Goal: Task Accomplishment & Management: Use online tool/utility

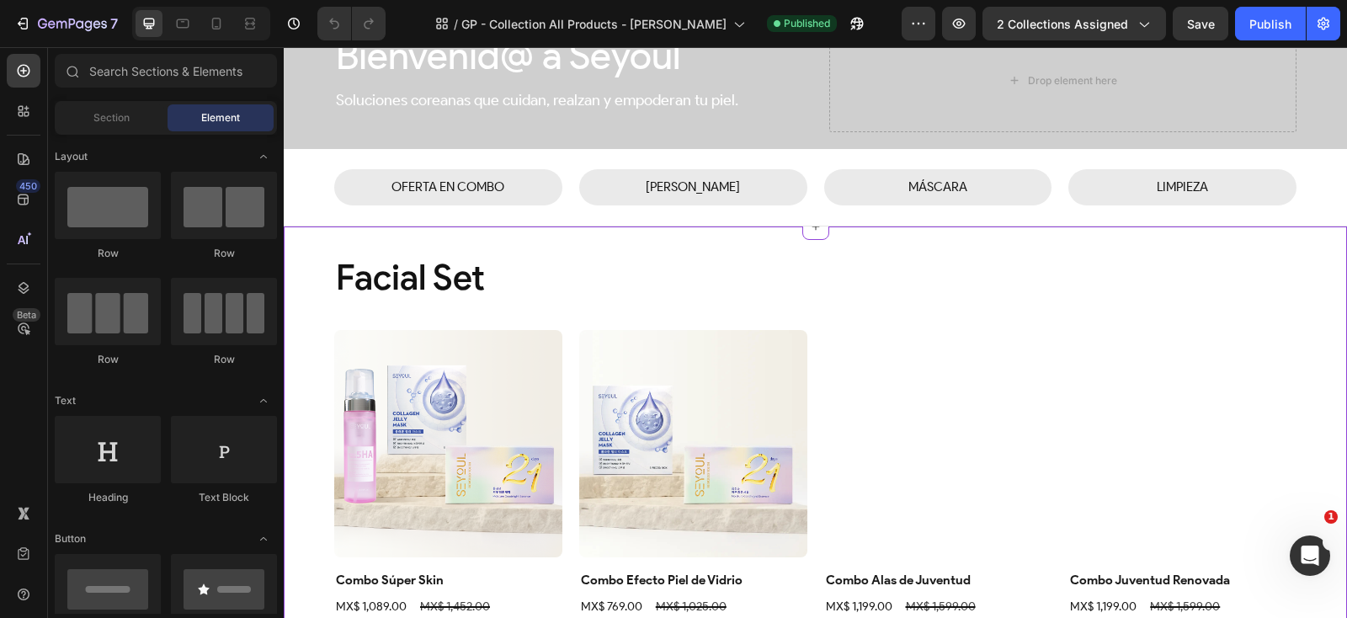
scroll to position [320, 0]
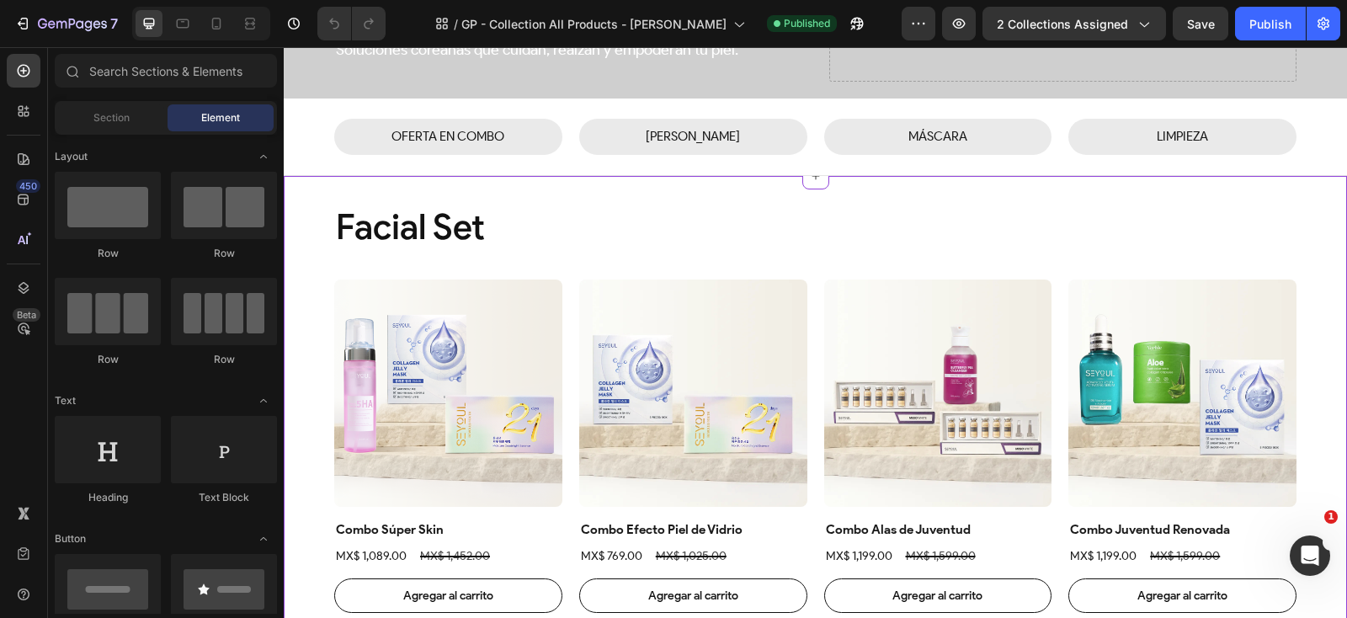
click at [588, 252] on div "Facial Set Heading Product Images Combo Súper Skin Product Title MX$ 1,089.00 P…" at bounding box center [815, 609] width 962 height 812
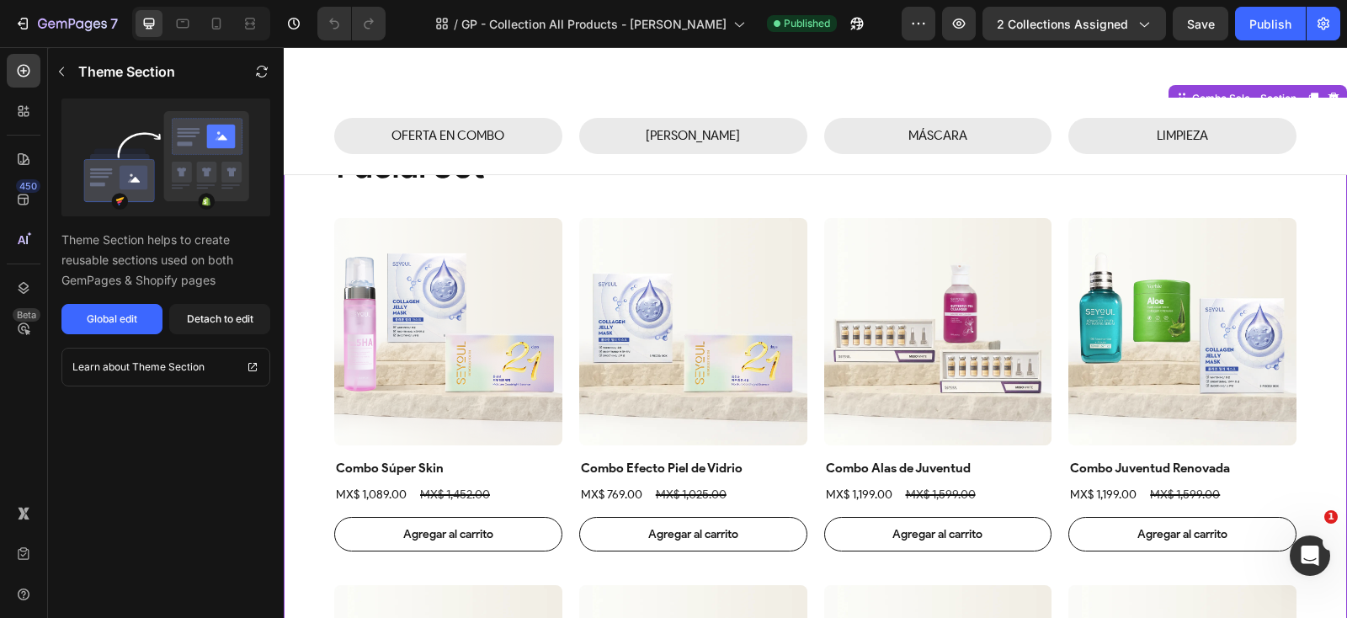
scroll to position [398, 0]
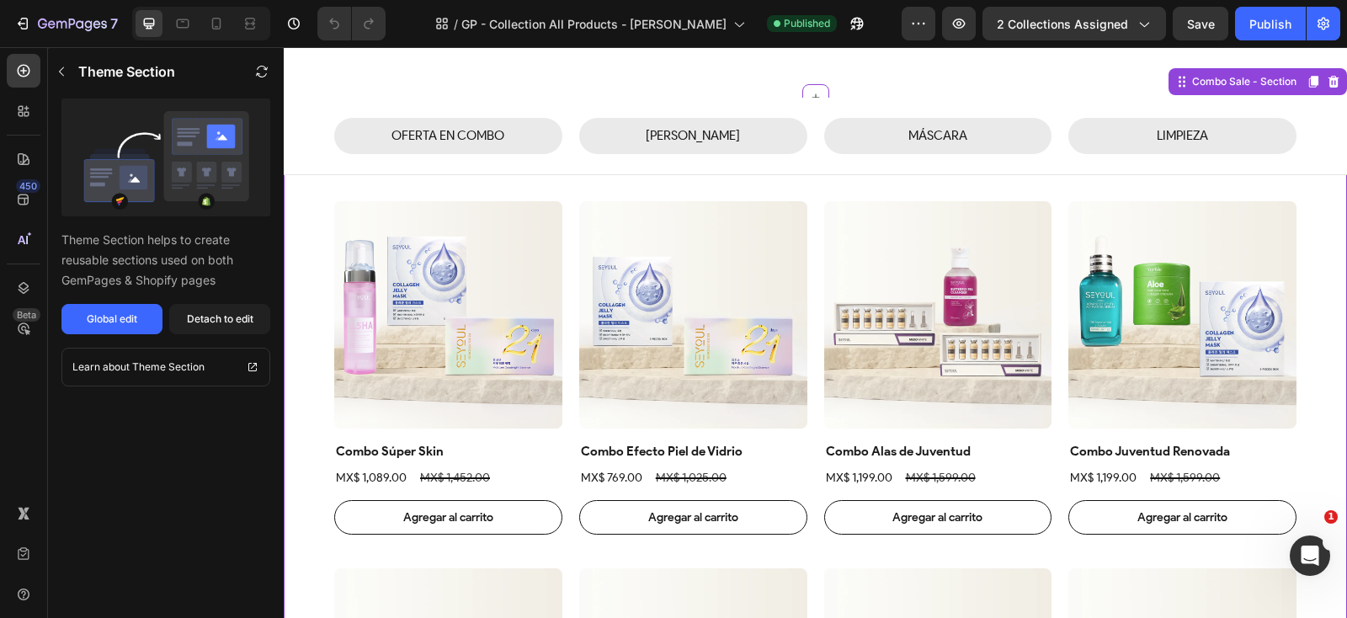
click at [417, 278] on img at bounding box center [448, 315] width 228 height 228
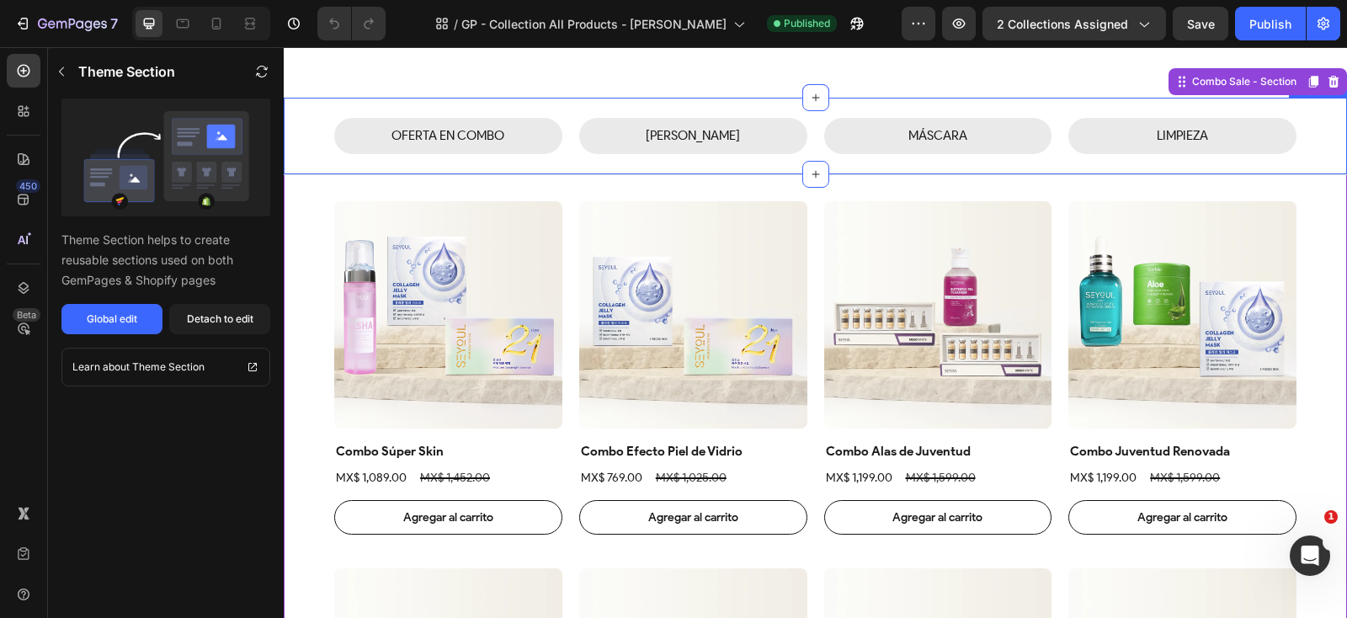
click at [784, 167] on div "OFERTA EN COMBO Button SUERO Button MÁSCARA Button LIMPIEZA Button Row Section 2" at bounding box center [815, 136] width 1063 height 77
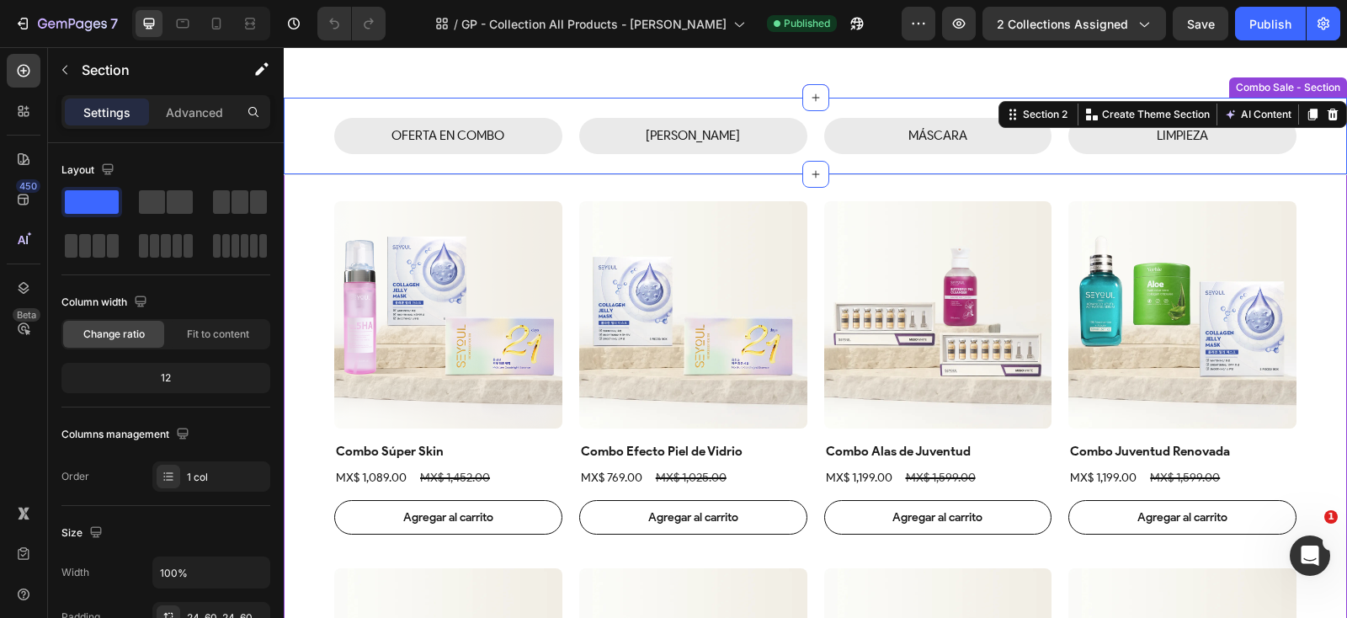
click at [588, 191] on div "Facial Set Heading Product Images Combo Súper Skin Product Title MX$ 1,089.00 P…" at bounding box center [815, 531] width 962 height 812
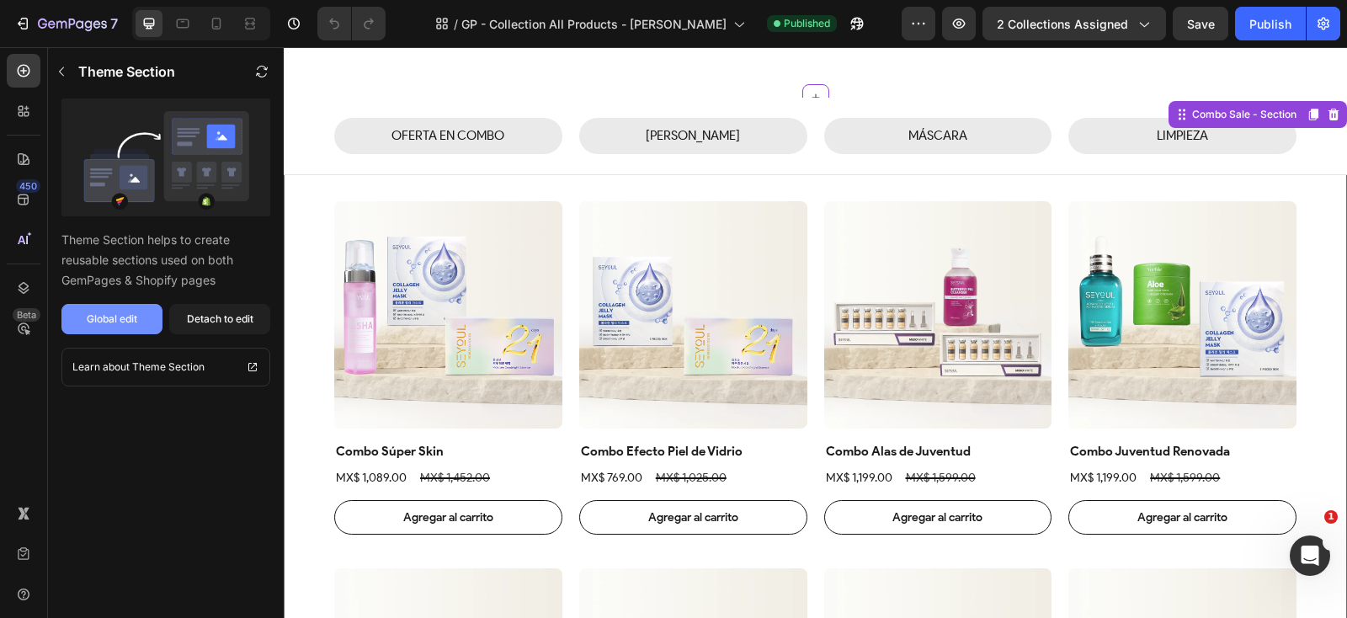
click at [119, 317] on div "Global edit" at bounding box center [112, 319] width 51 height 15
click at [215, 12] on div at bounding box center [216, 23] width 27 height 27
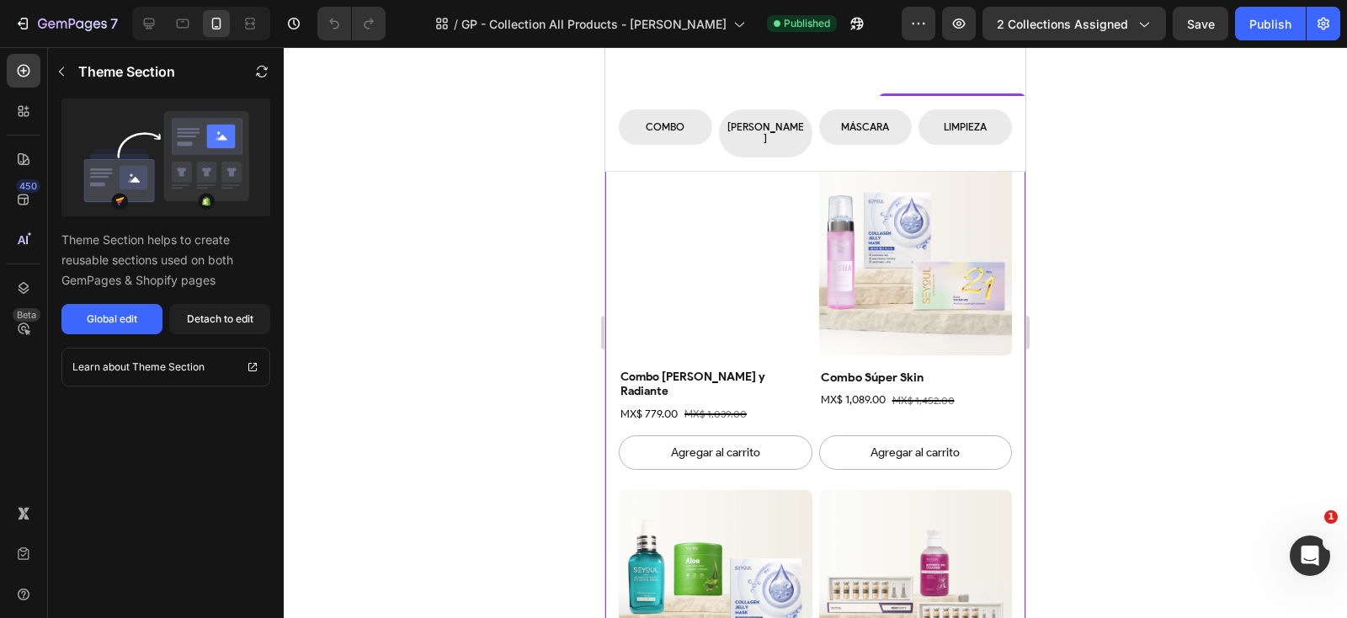
scroll to position [168, 0]
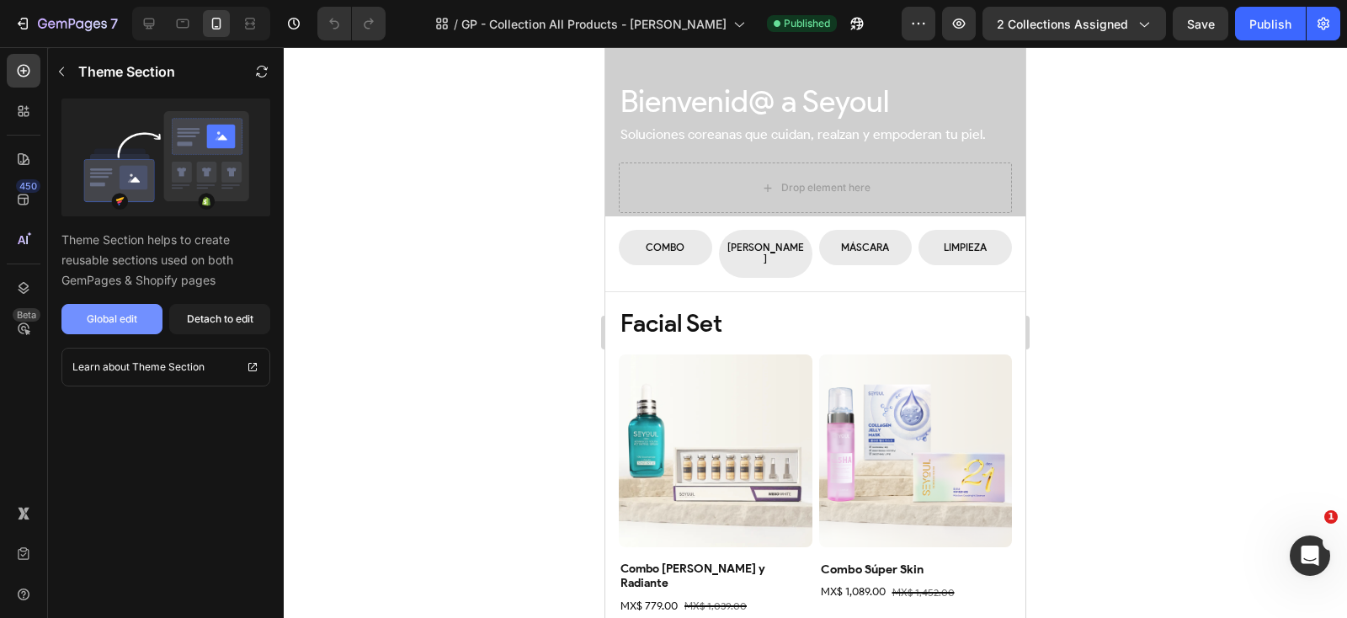
click at [127, 321] on div "Global edit" at bounding box center [112, 319] width 51 height 15
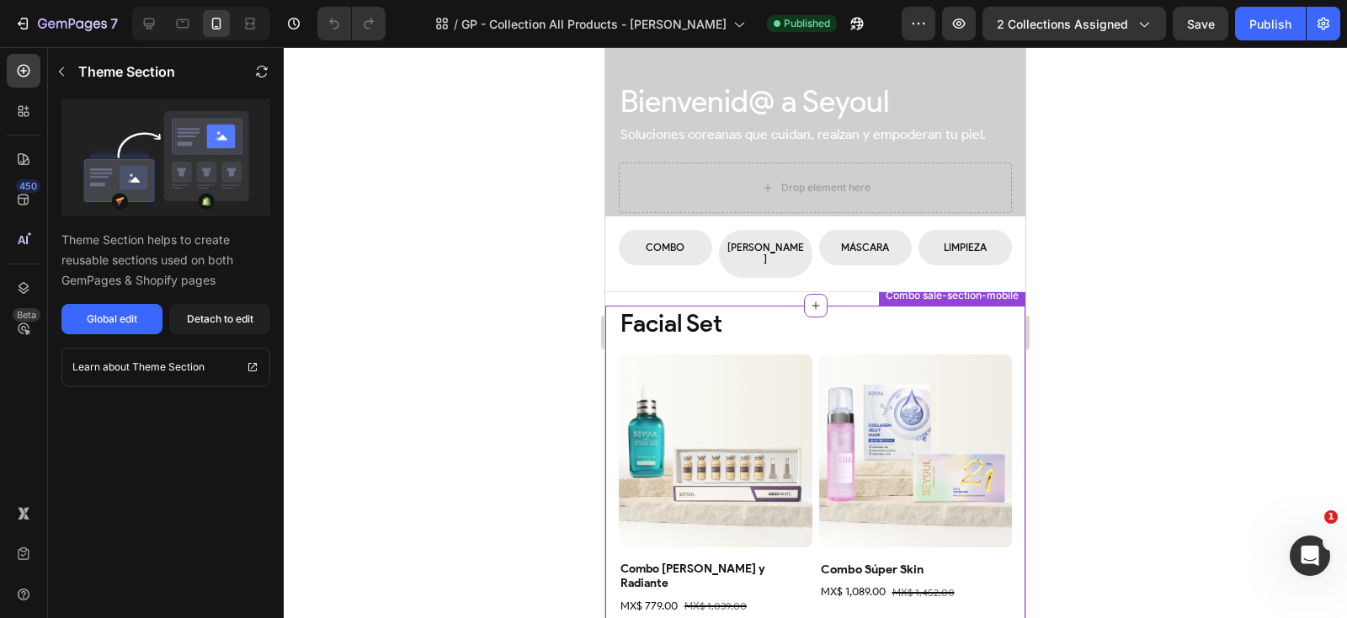
scroll to position [368, 0]
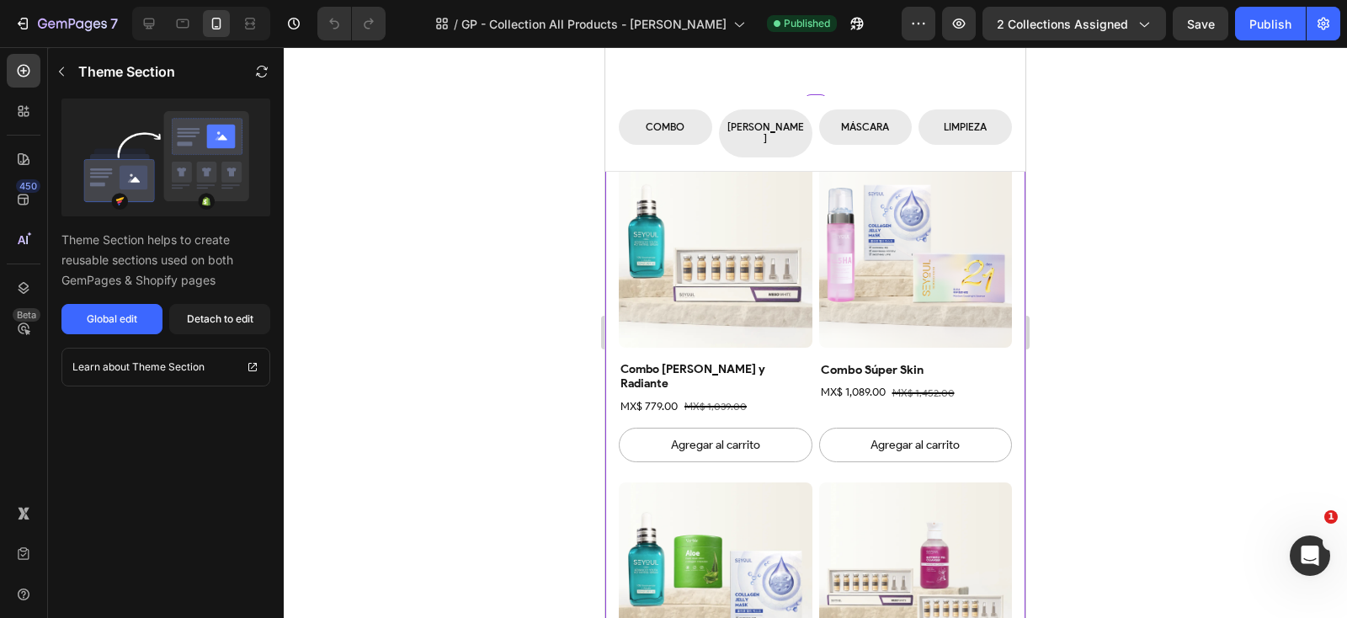
click at [867, 270] on img at bounding box center [916, 252] width 194 height 194
click at [847, 266] on img at bounding box center [916, 252] width 194 height 194
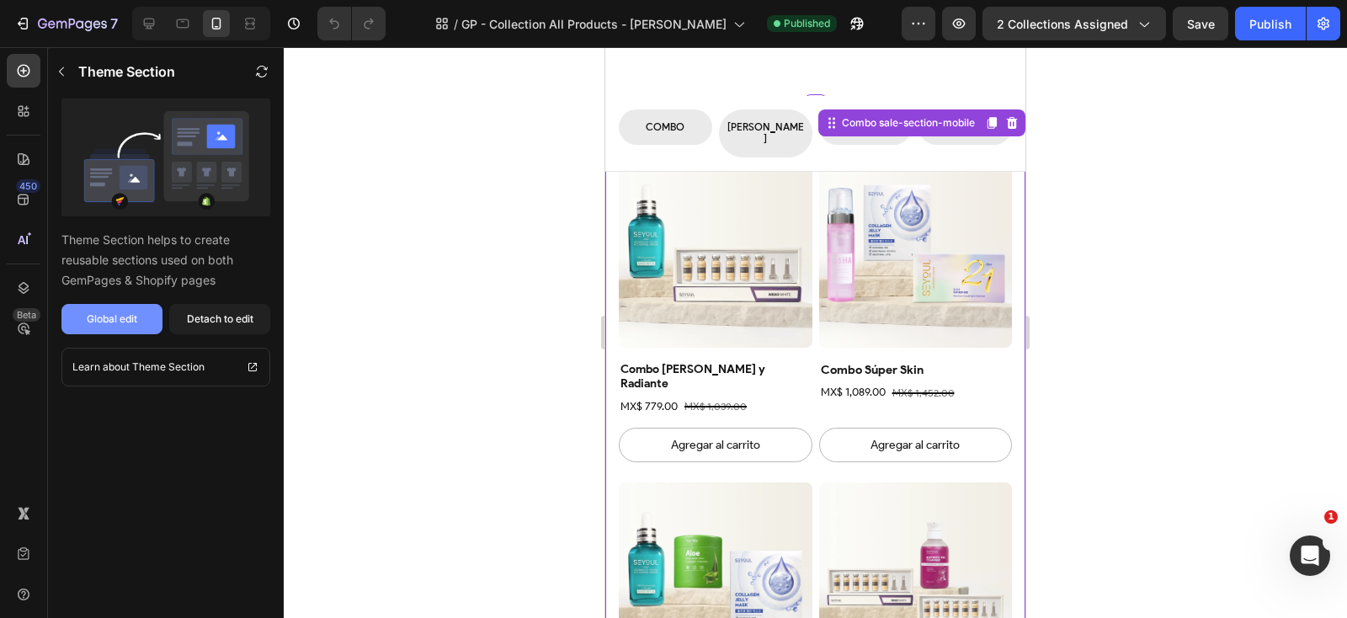
click at [119, 320] on div "Global edit" at bounding box center [112, 319] width 51 height 15
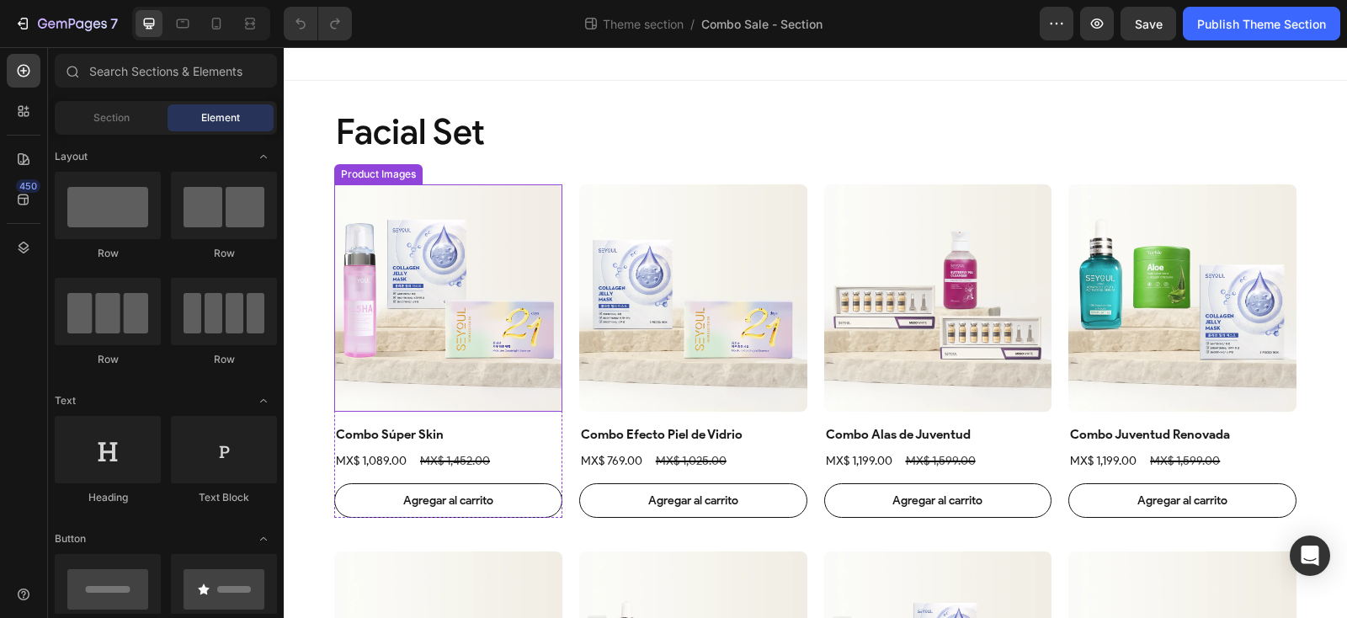
click at [474, 293] on img at bounding box center [448, 298] width 228 height 228
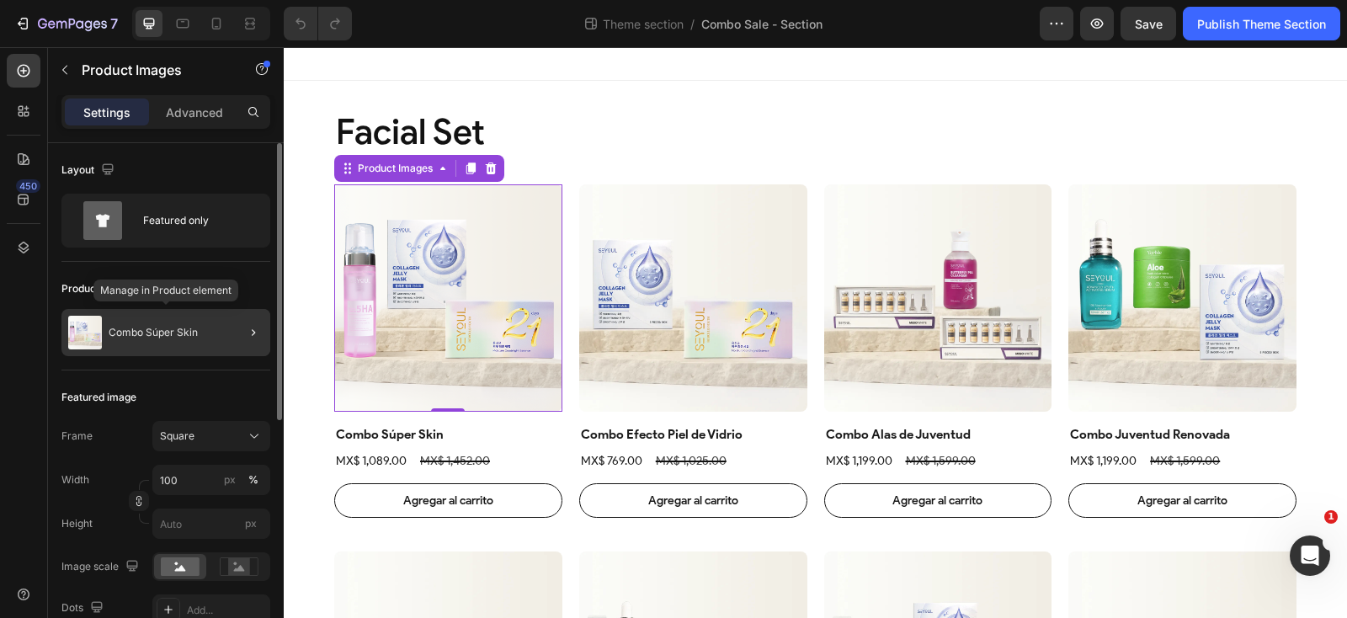
click at [160, 333] on p "Combo Súper Skin" at bounding box center [153, 333] width 89 height 12
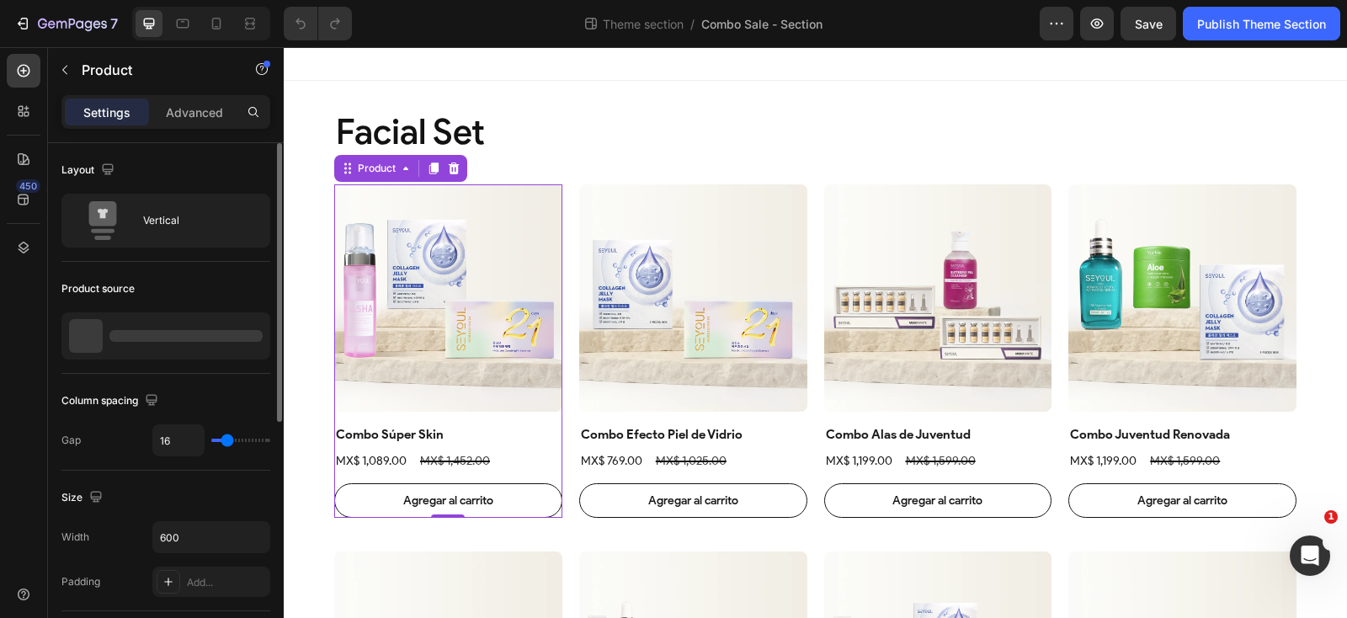
click at [174, 345] on div at bounding box center [165, 335] width 209 height 47
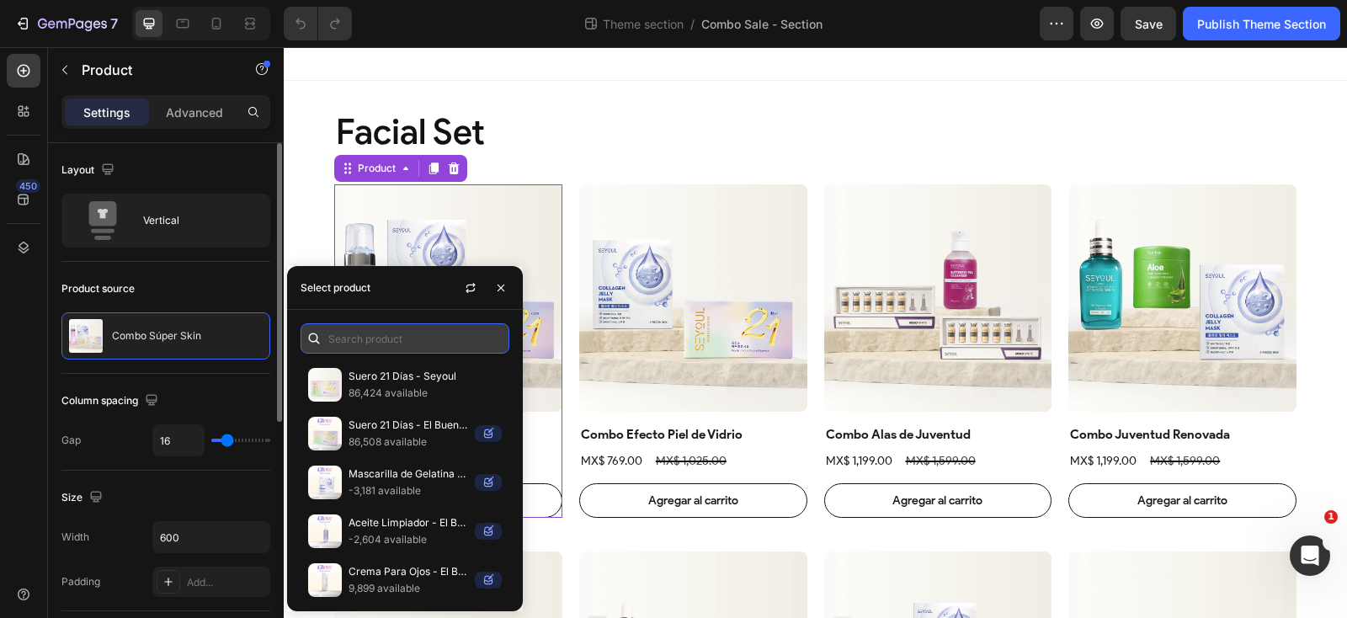
click at [408, 342] on input "text" at bounding box center [405, 338] width 209 height 30
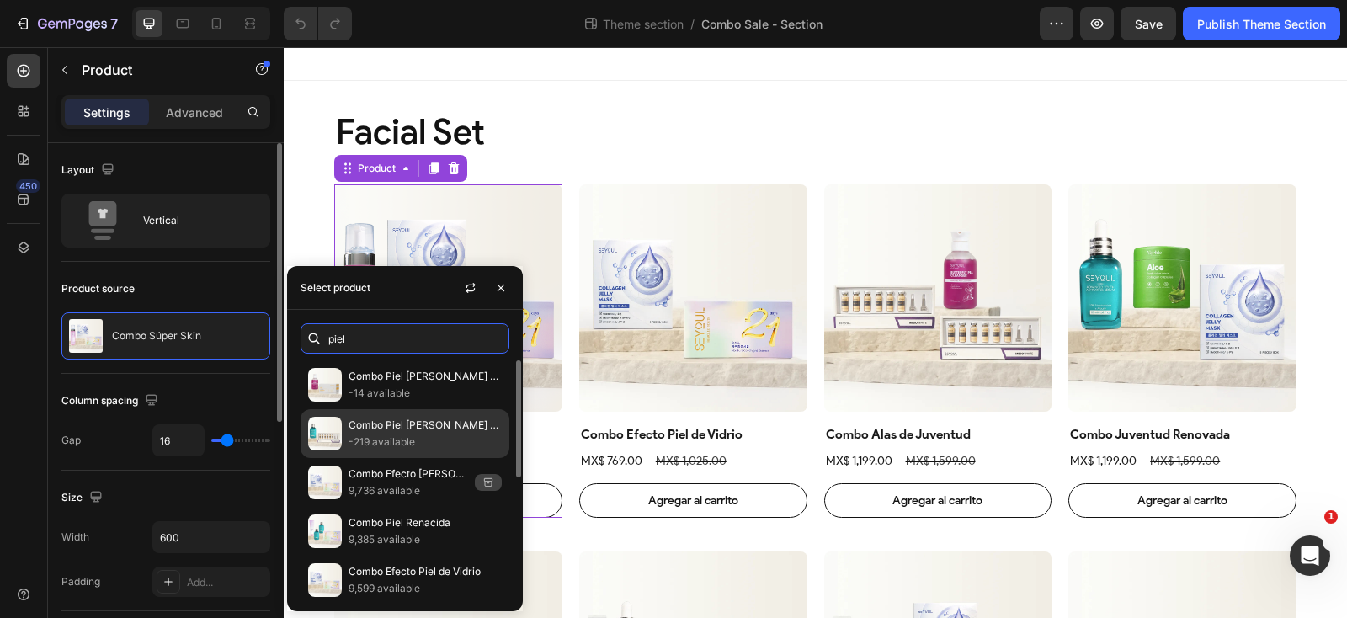
type input "piel"
click at [406, 439] on p "-219 available" at bounding box center [425, 442] width 153 height 17
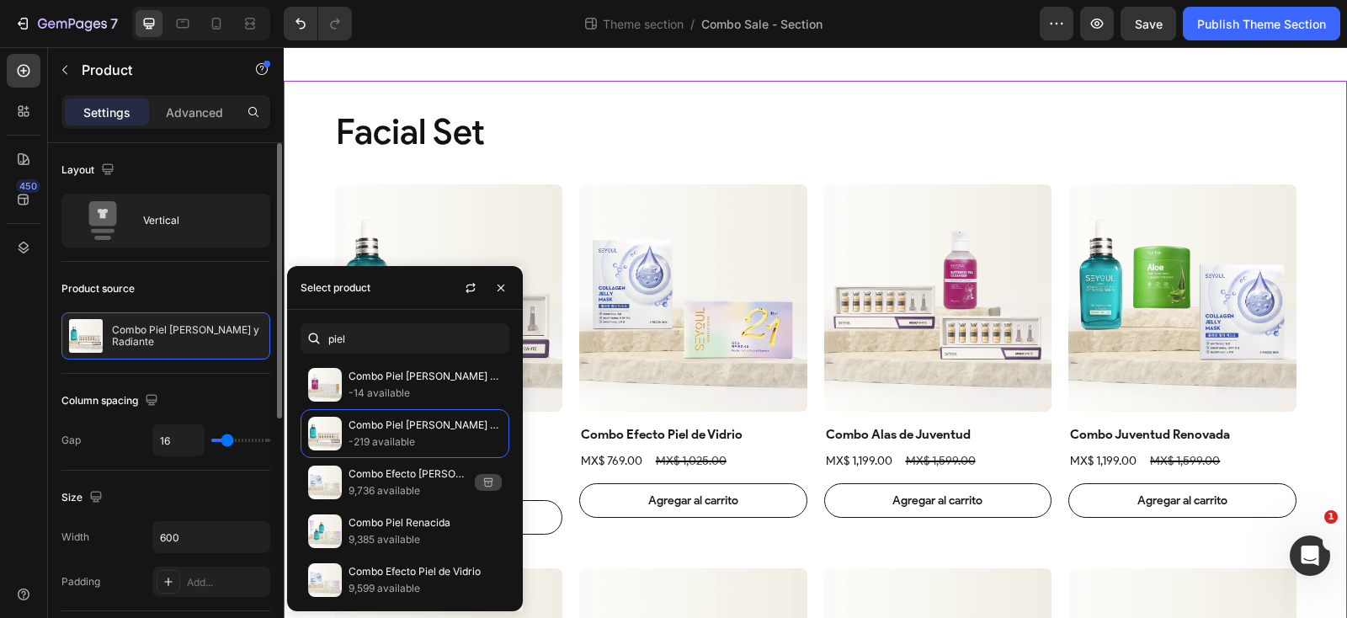
click at [688, 166] on div "Facial Set Heading Product Images Combo Piel Clara y Radiante Product Title MX$…" at bounding box center [815, 522] width 962 height 828
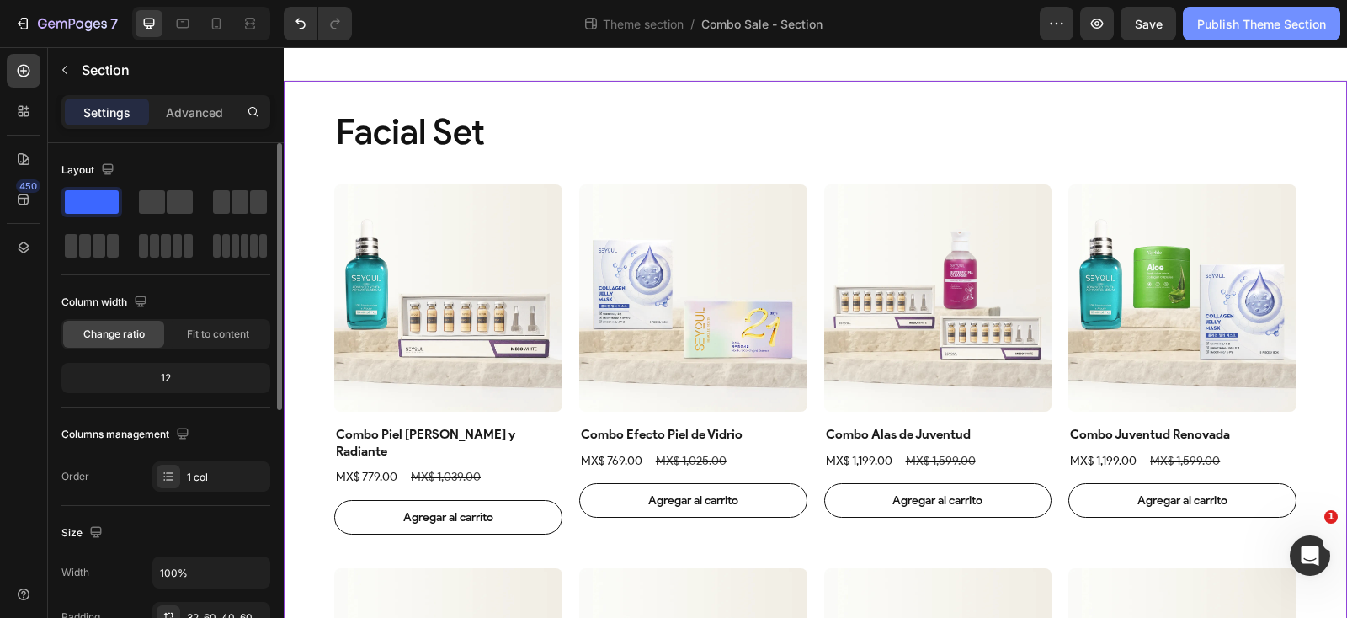
click at [1259, 28] on div "Publish Theme Section" at bounding box center [1261, 24] width 129 height 18
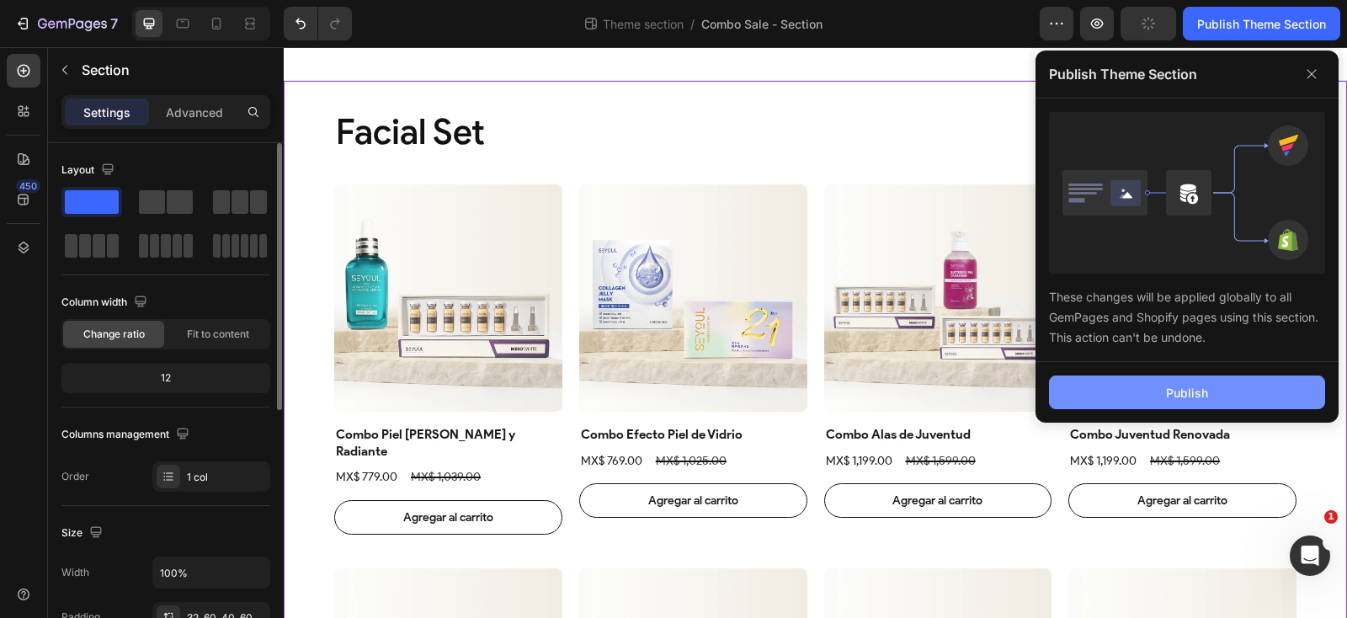
click at [1158, 383] on button "Publish" at bounding box center [1187, 392] width 276 height 34
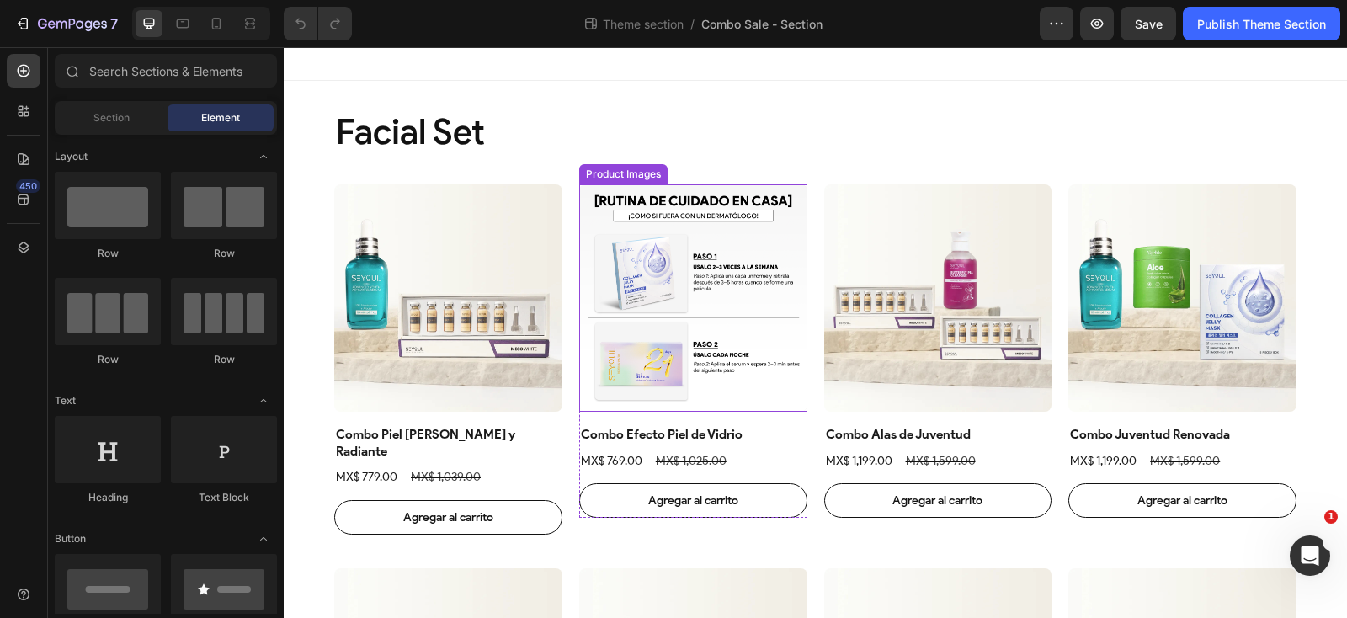
click at [750, 264] on img at bounding box center [693, 298] width 228 height 228
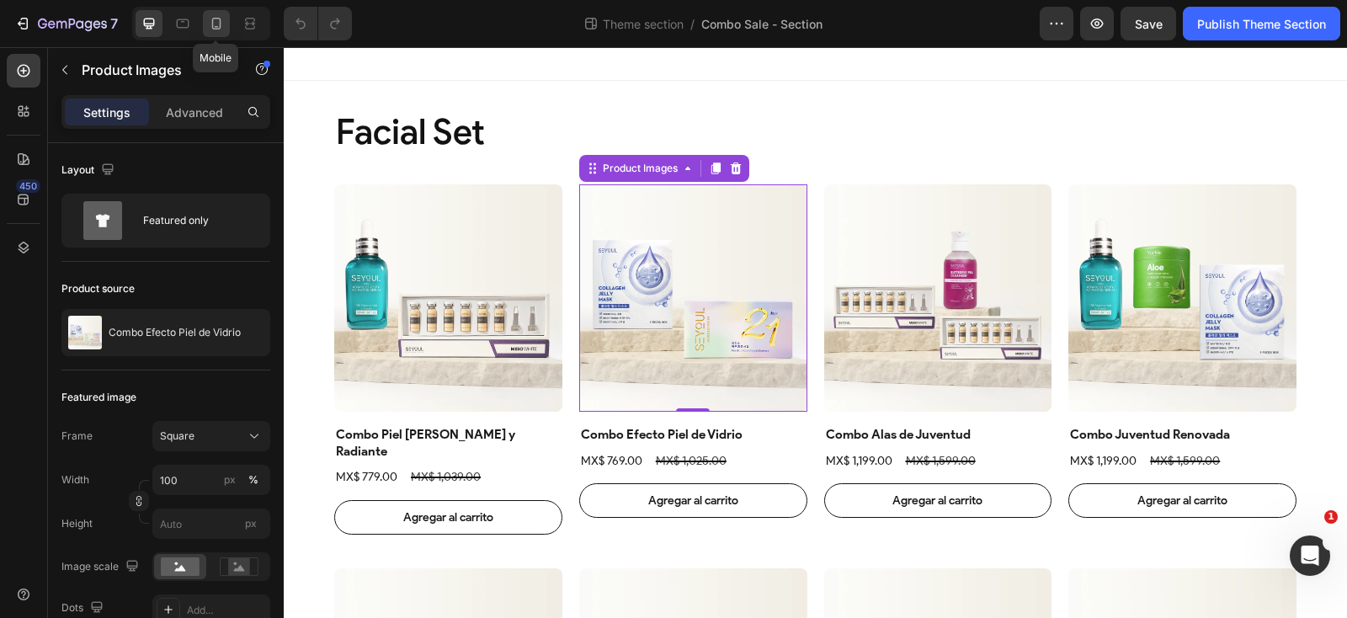
click at [227, 22] on div at bounding box center [216, 23] width 27 height 27
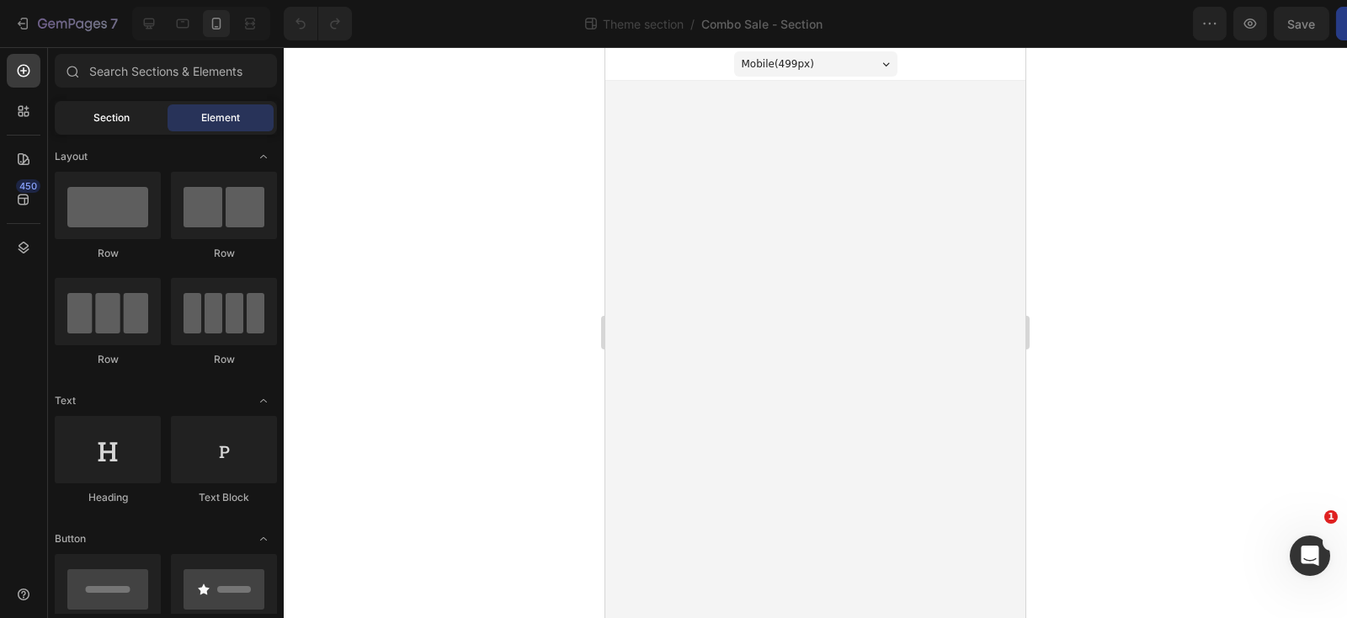
click at [129, 116] on div "Section" at bounding box center [111, 117] width 106 height 27
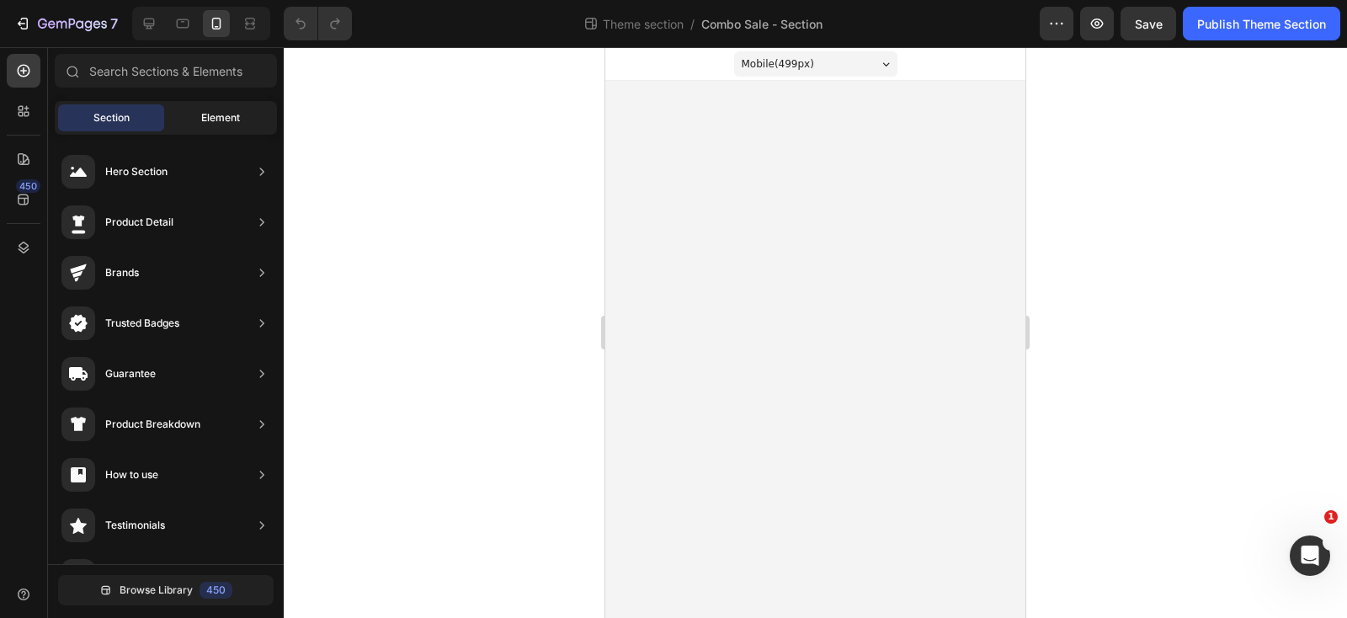
click at [216, 115] on span "Element" at bounding box center [220, 117] width 39 height 15
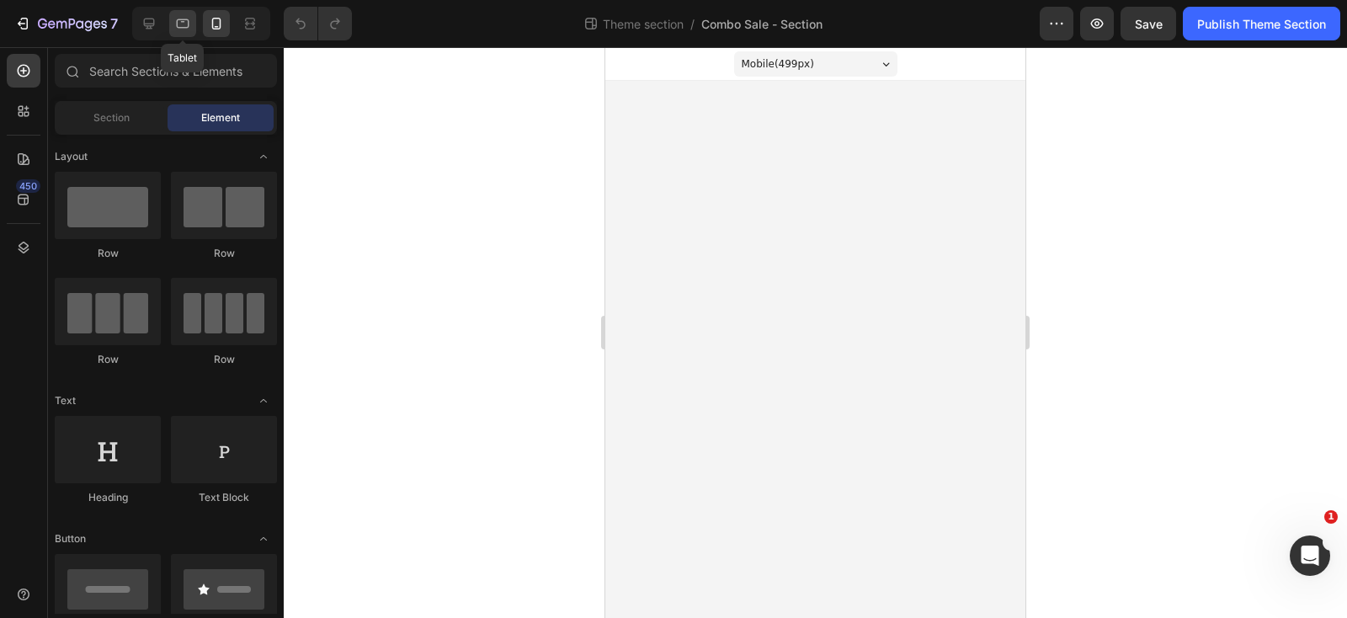
click at [176, 33] on div at bounding box center [182, 23] width 27 height 27
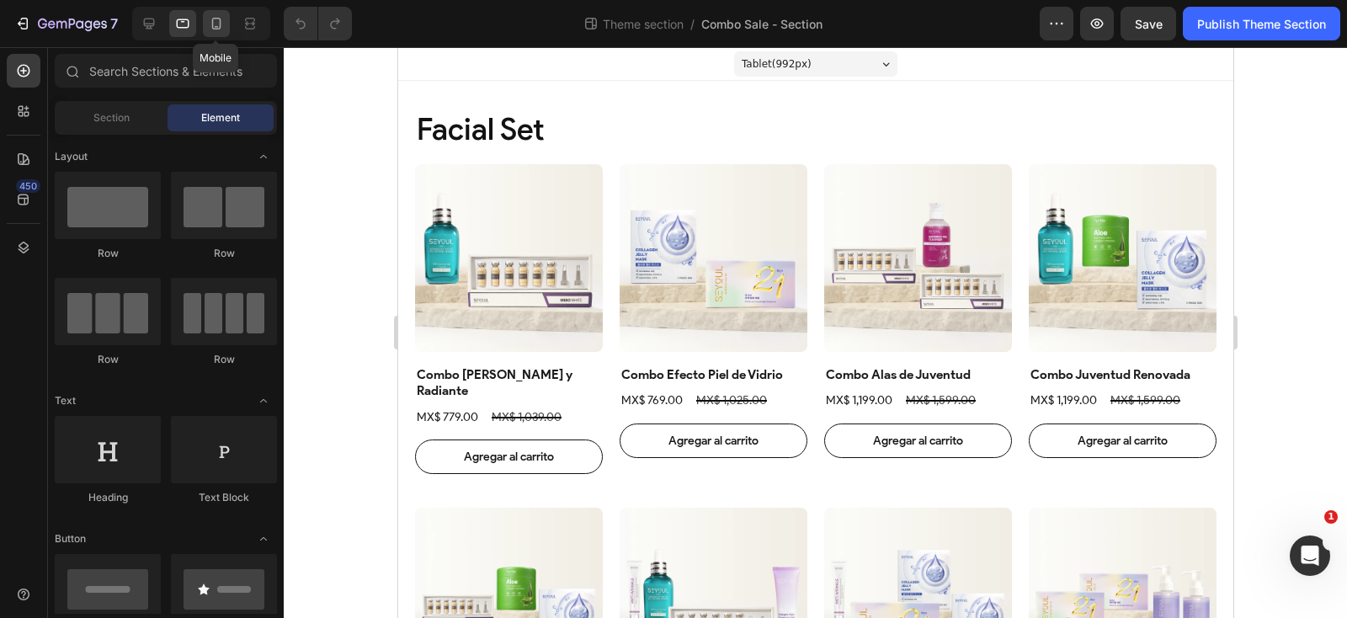
click at [209, 24] on icon at bounding box center [216, 23] width 17 height 17
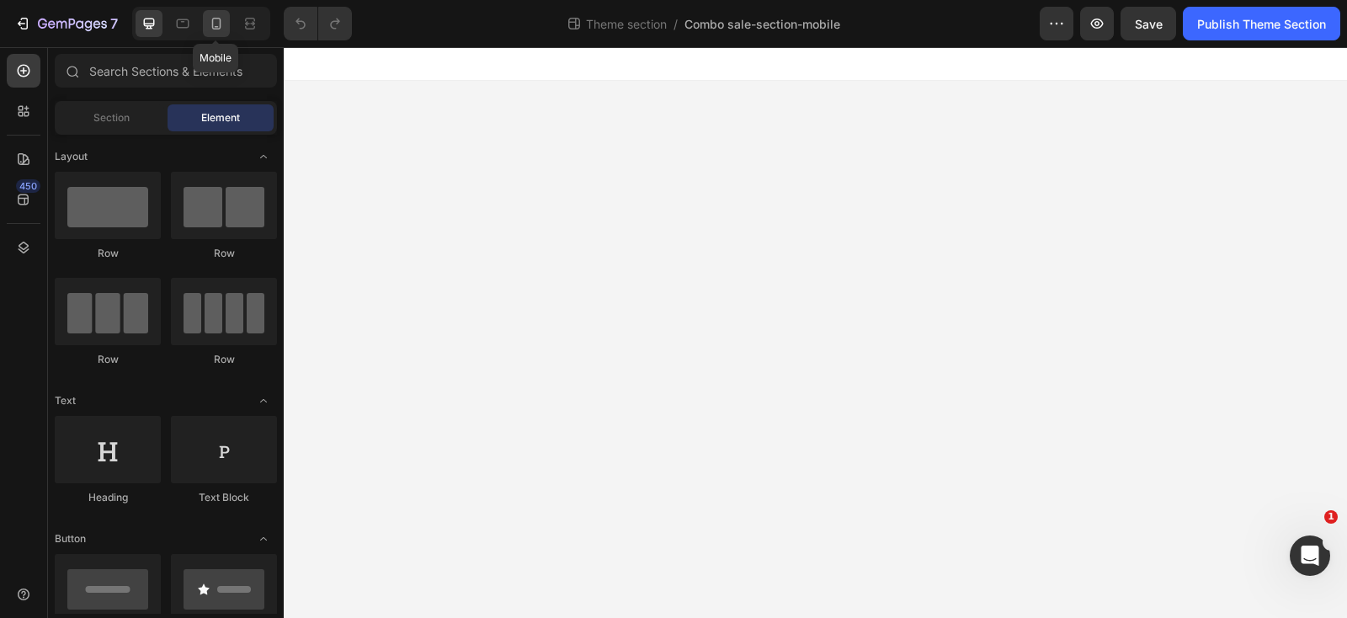
click at [225, 29] on div at bounding box center [216, 23] width 27 height 27
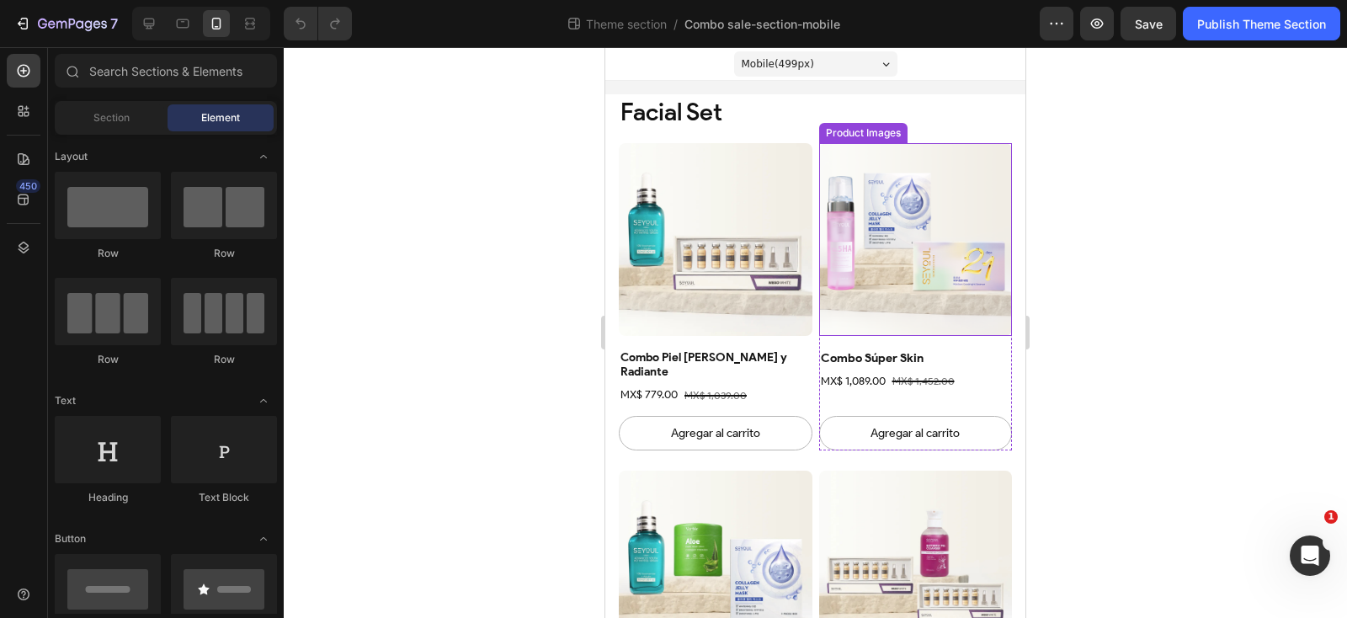
click at [893, 192] on img at bounding box center [916, 240] width 194 height 194
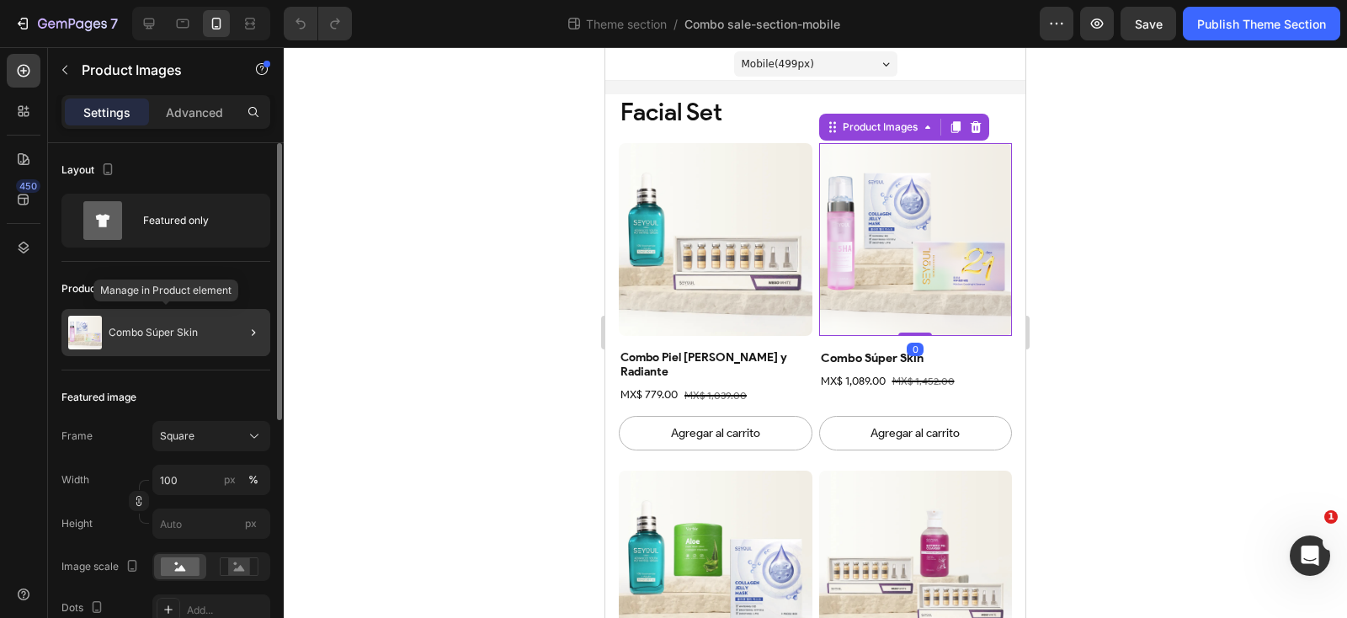
click at [173, 332] on p "Combo Súper Skin" at bounding box center [153, 333] width 89 height 12
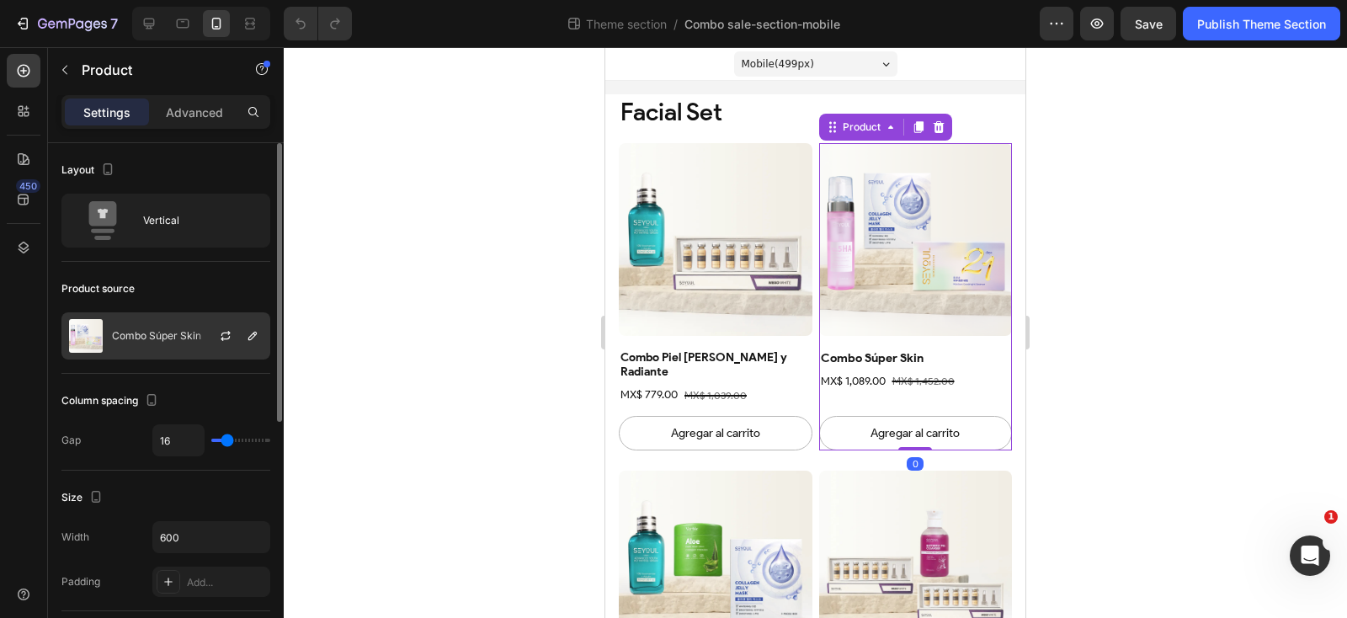
click at [167, 347] on div "Combo Súper Skin" at bounding box center [165, 335] width 209 height 47
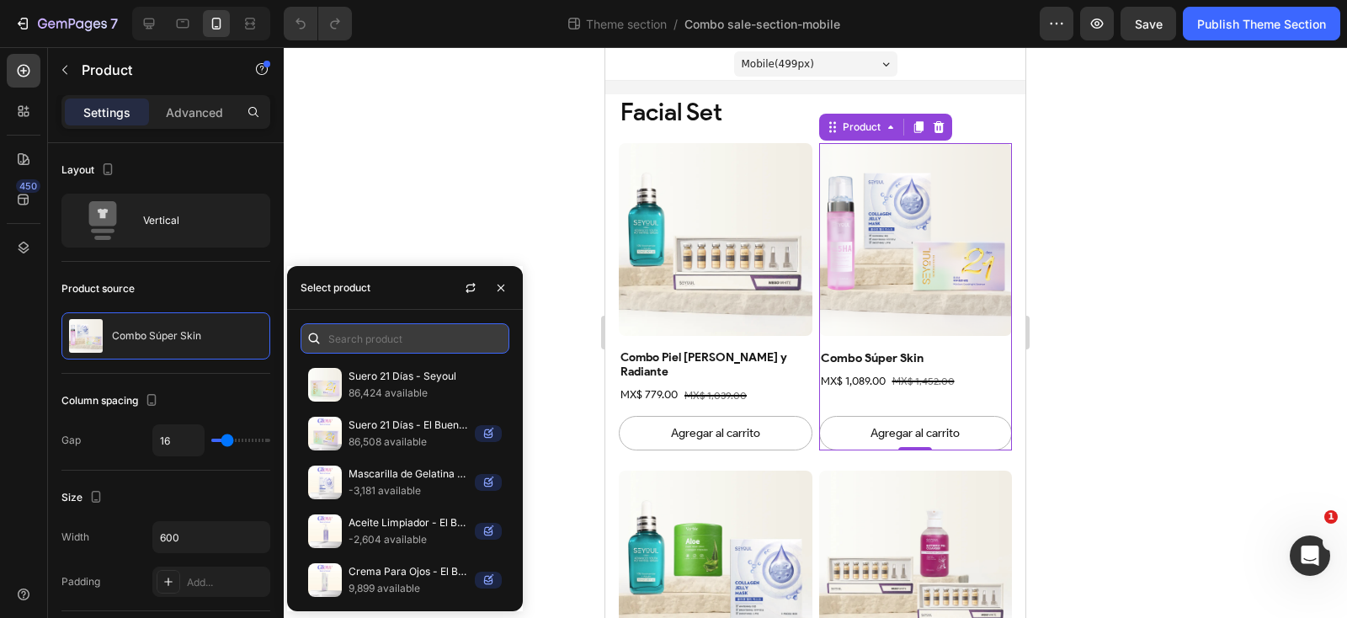
click at [352, 343] on input "text" at bounding box center [405, 338] width 209 height 30
type input "e"
type input "è"
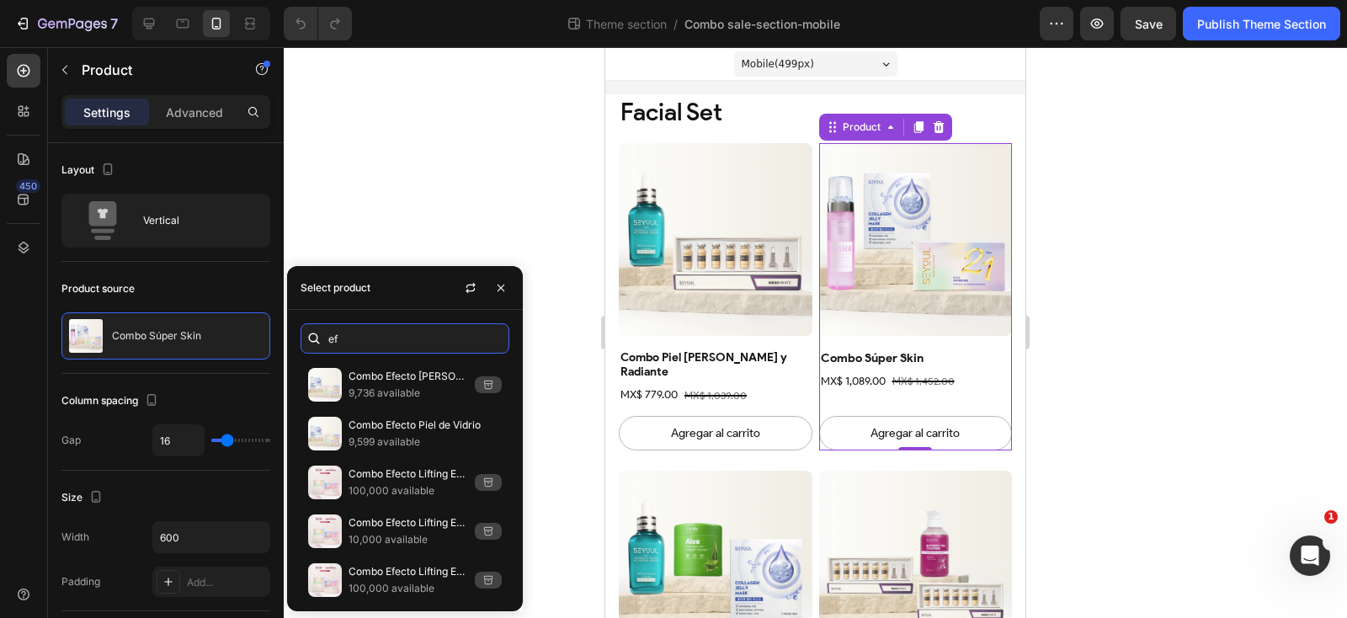
type input "ef"
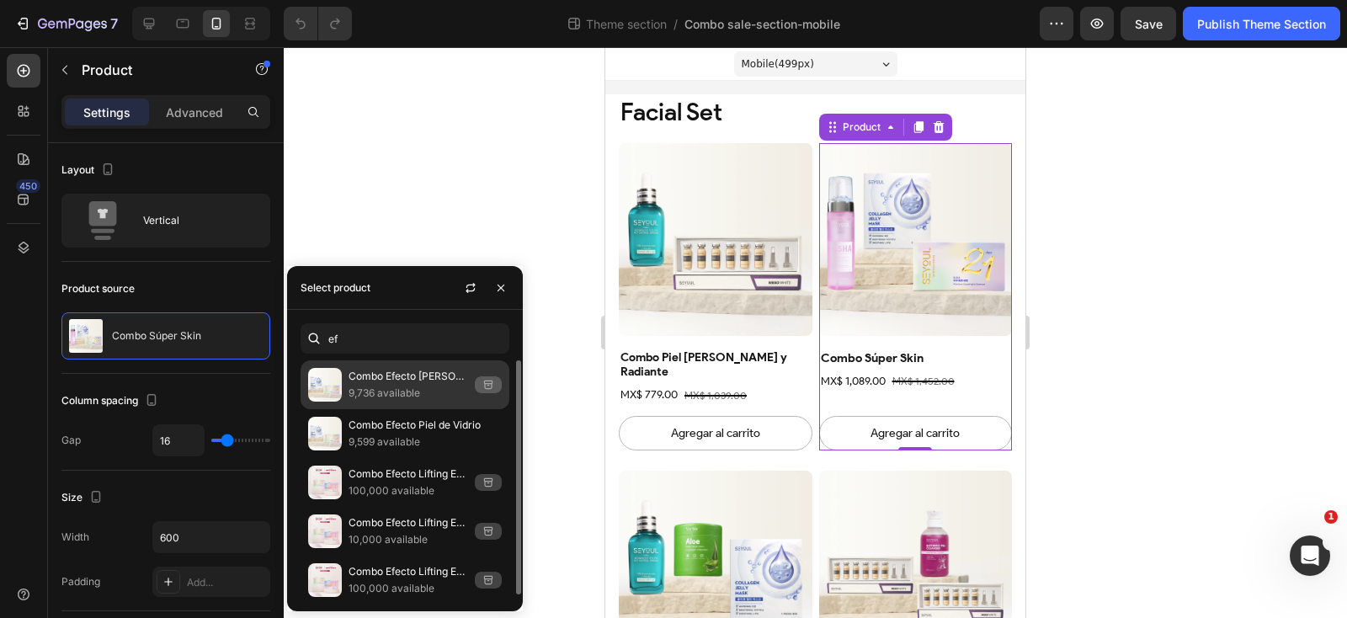
click at [428, 391] on p "9,736 available" at bounding box center [409, 393] width 120 height 17
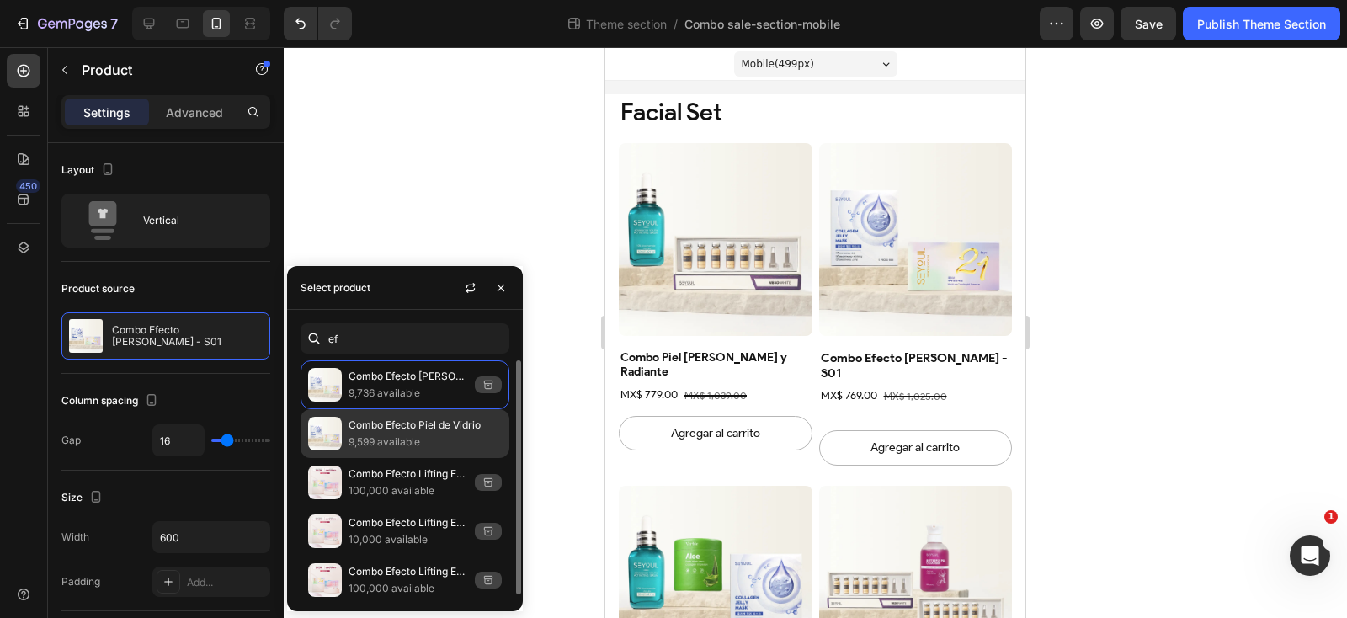
click at [409, 440] on p "9,599 available" at bounding box center [425, 442] width 153 height 17
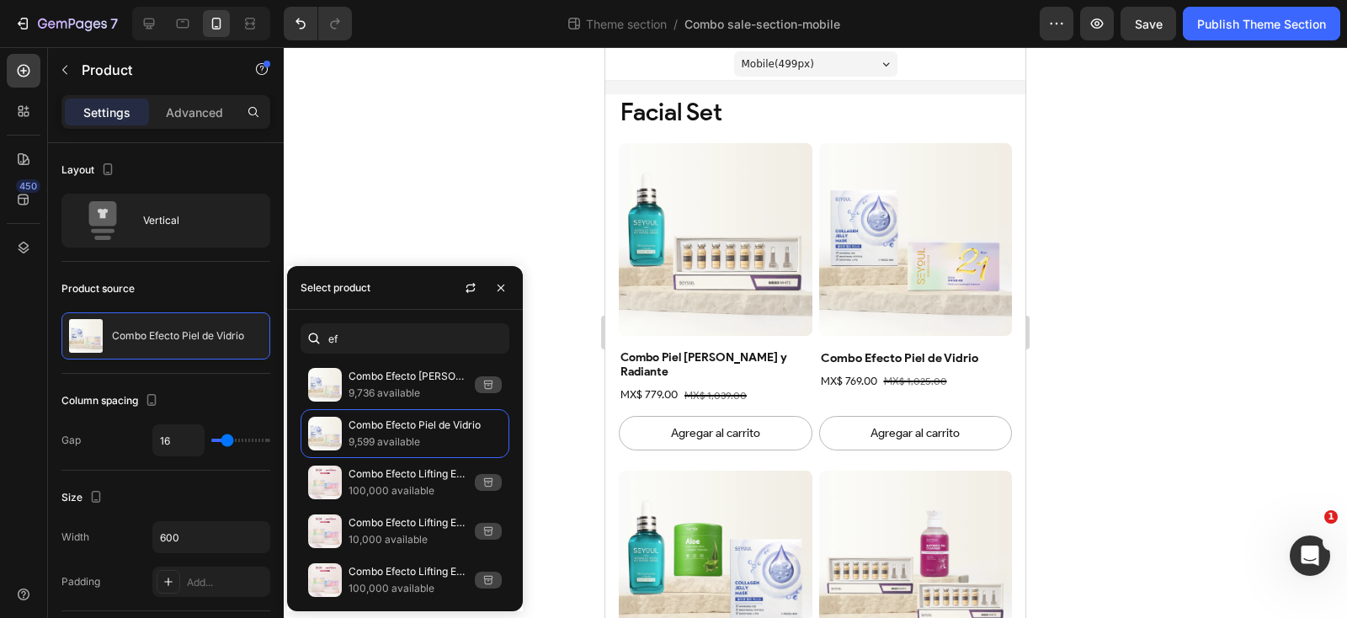
click at [1115, 252] on div at bounding box center [815, 332] width 1063 height 571
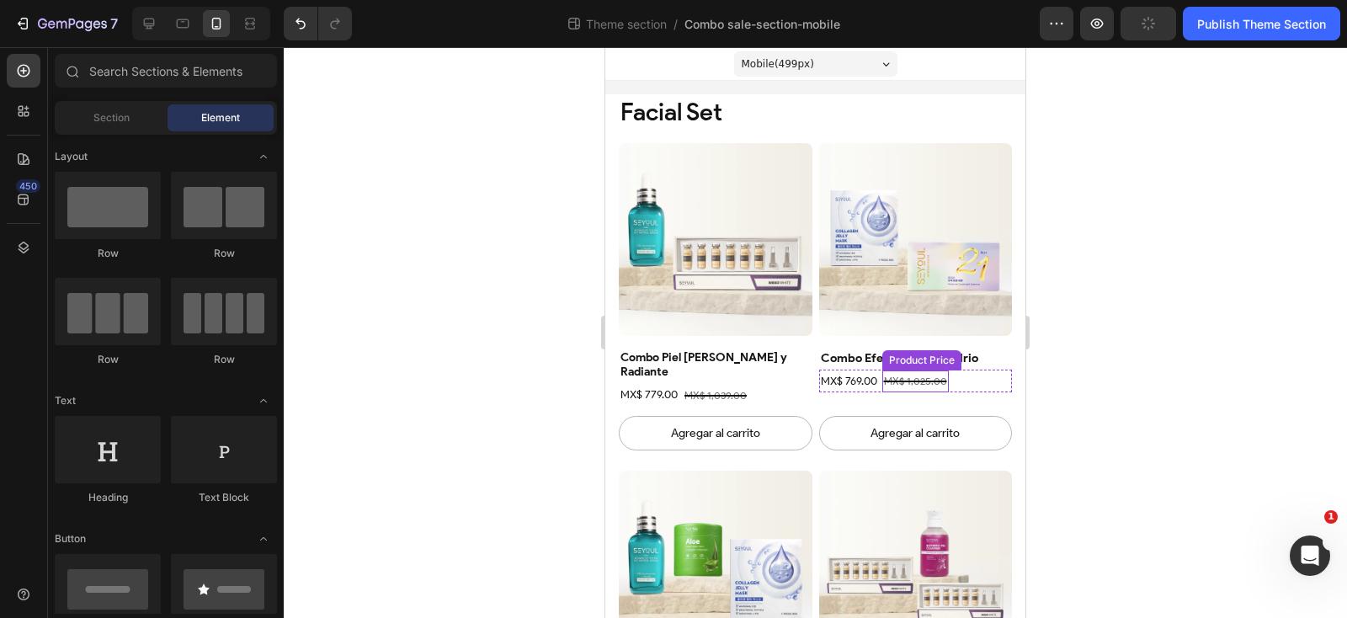
click at [910, 384] on div "MX$ 1,025.00" at bounding box center [915, 381] width 67 height 22
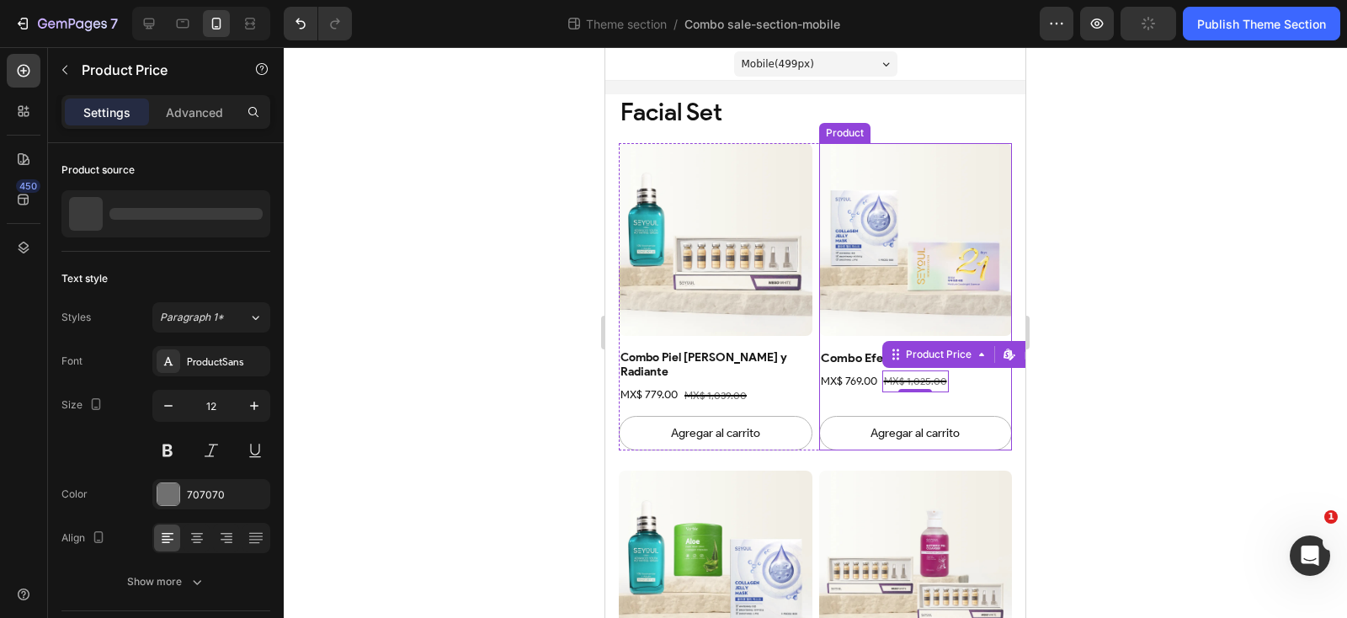
click at [862, 402] on div "Agregar al carrito Add to Cart" at bounding box center [916, 426] width 194 height 48
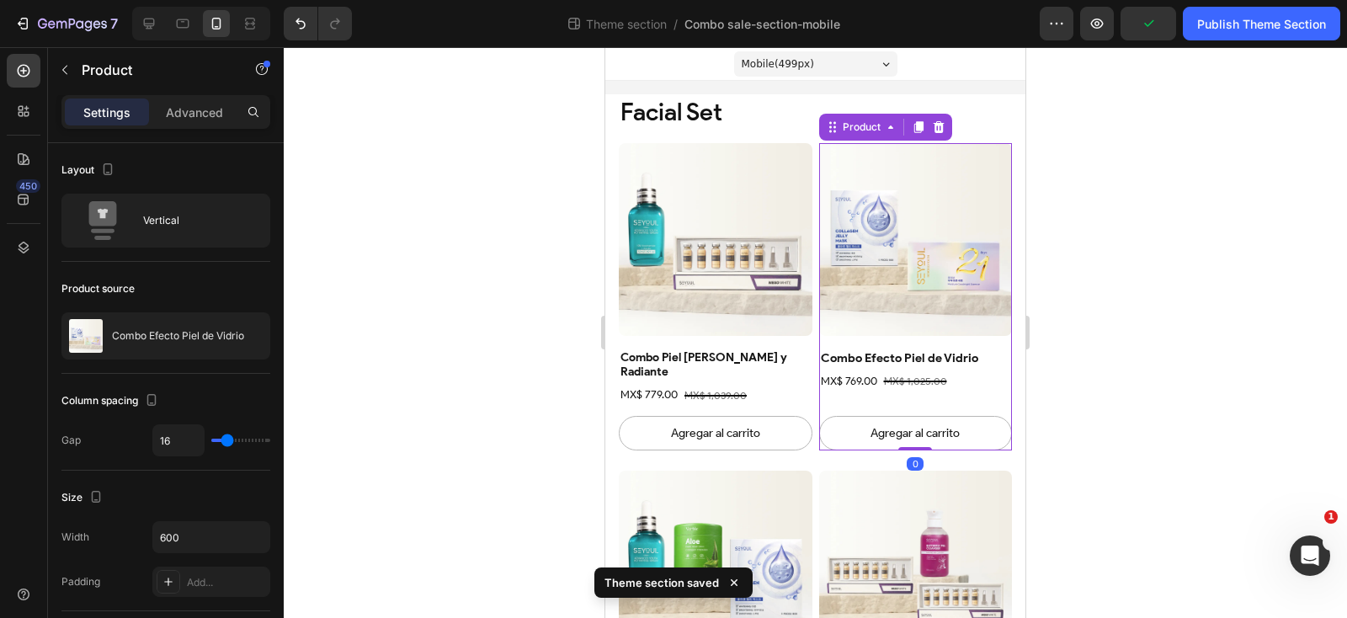
click at [844, 393] on div "Combo Efecto [PERSON_NAME] Product Title MX$ 769.00 Product Price Product Price…" at bounding box center [916, 399] width 194 height 101
click at [743, 385] on div "MX$ 1,039.00" at bounding box center [716, 396] width 66 height 22
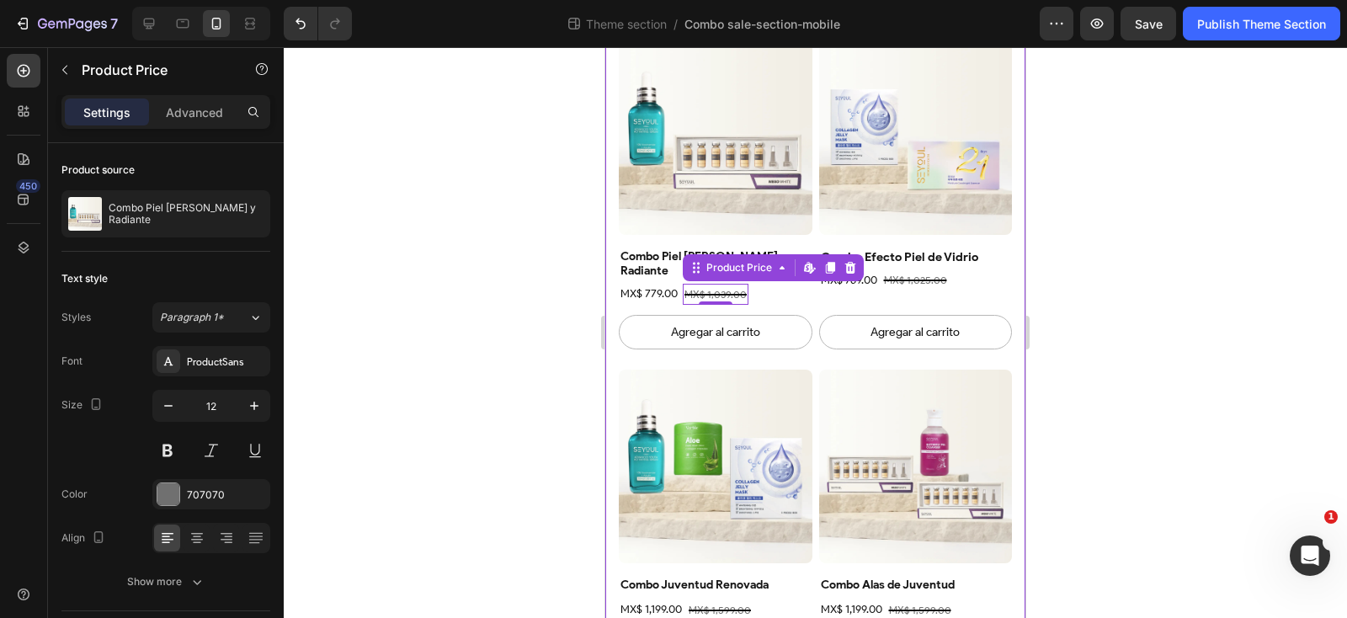
scroll to position [94, 0]
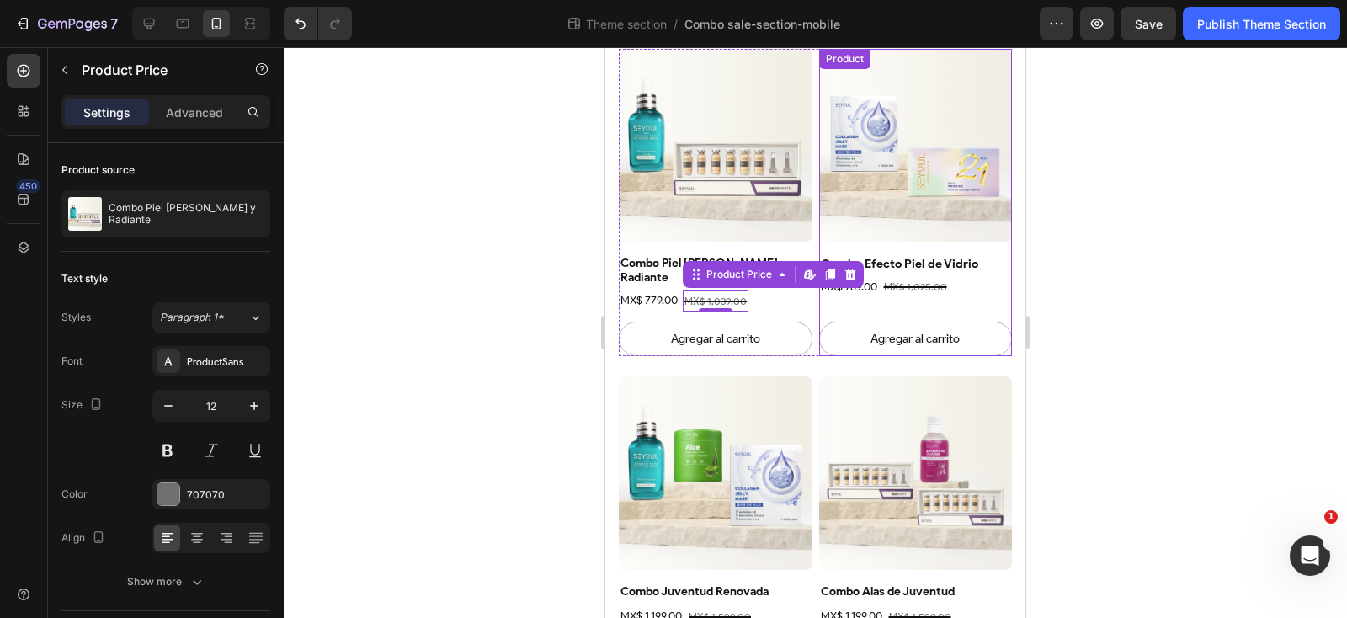
click at [951, 292] on div "Combo Efecto [PERSON_NAME] Product Title MX$ 769.00 Product Price Product Price…" at bounding box center [916, 305] width 194 height 101
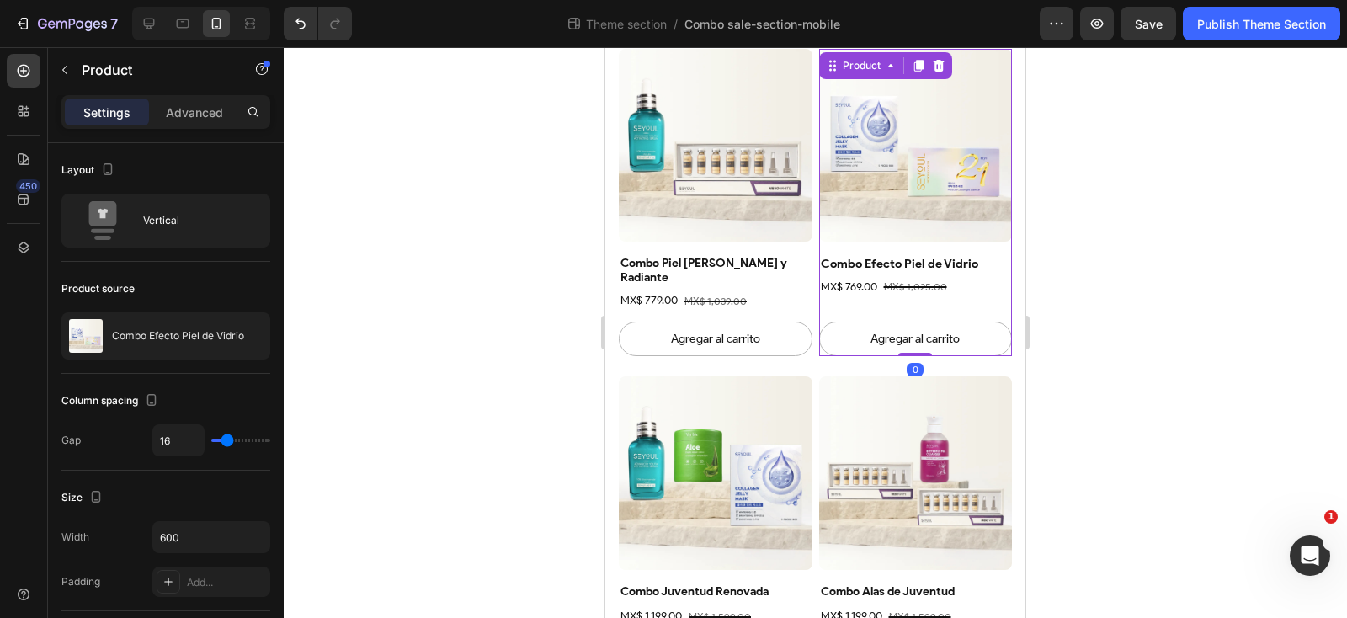
click at [947, 300] on div "Combo Efecto [PERSON_NAME] Product Title MX$ 769.00 Product Price Product Price…" at bounding box center [916, 305] width 194 height 101
click at [1287, 28] on div "Publish Theme Section" at bounding box center [1261, 24] width 129 height 18
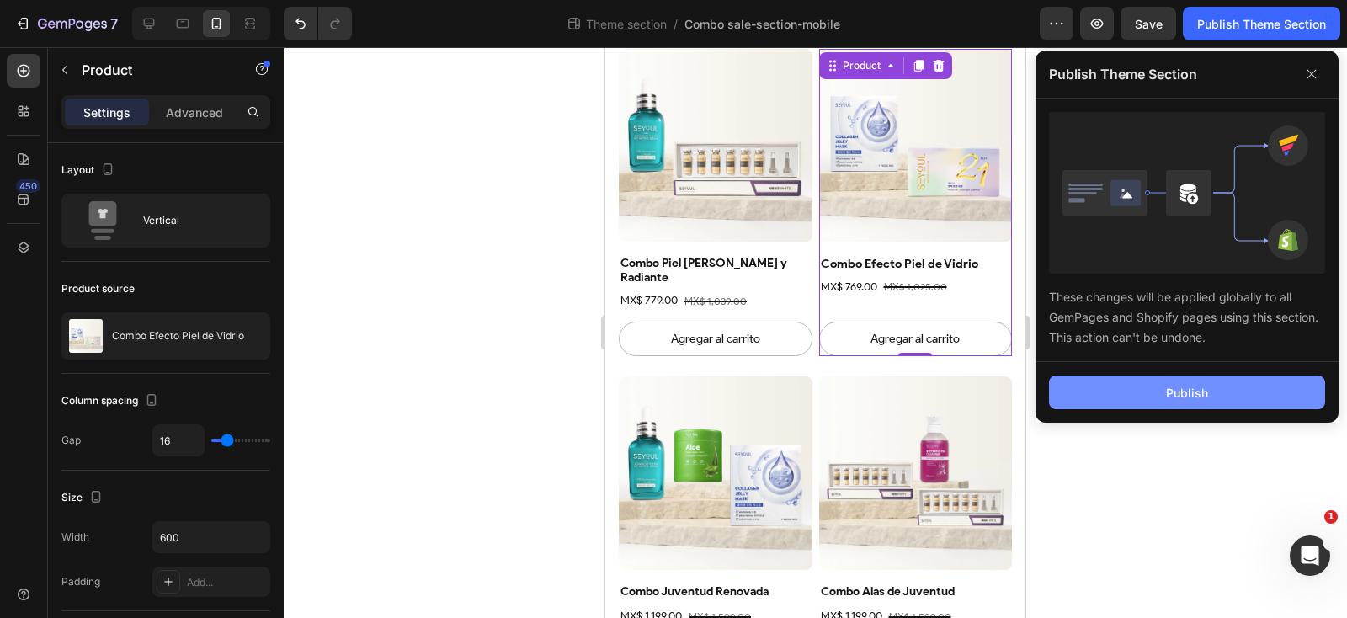
click at [1110, 378] on button "Publish" at bounding box center [1187, 392] width 276 height 34
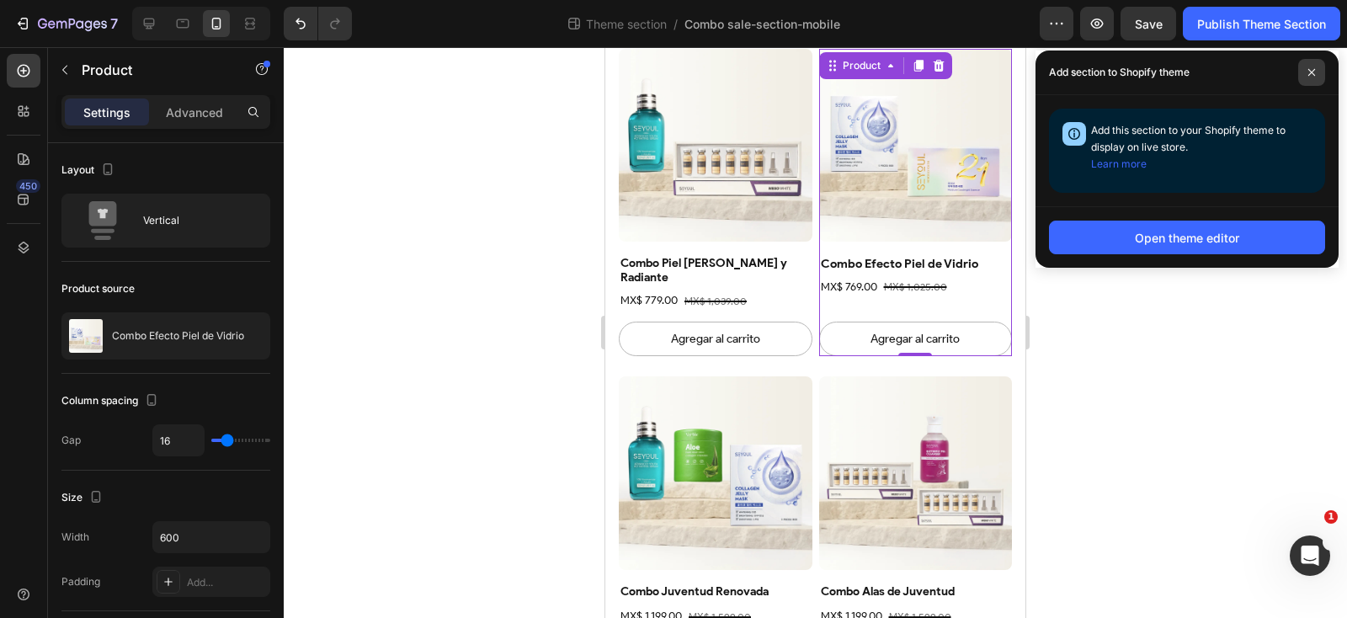
click at [1318, 74] on span at bounding box center [1311, 72] width 27 height 27
